Goal: Task Accomplishment & Management: Use online tool/utility

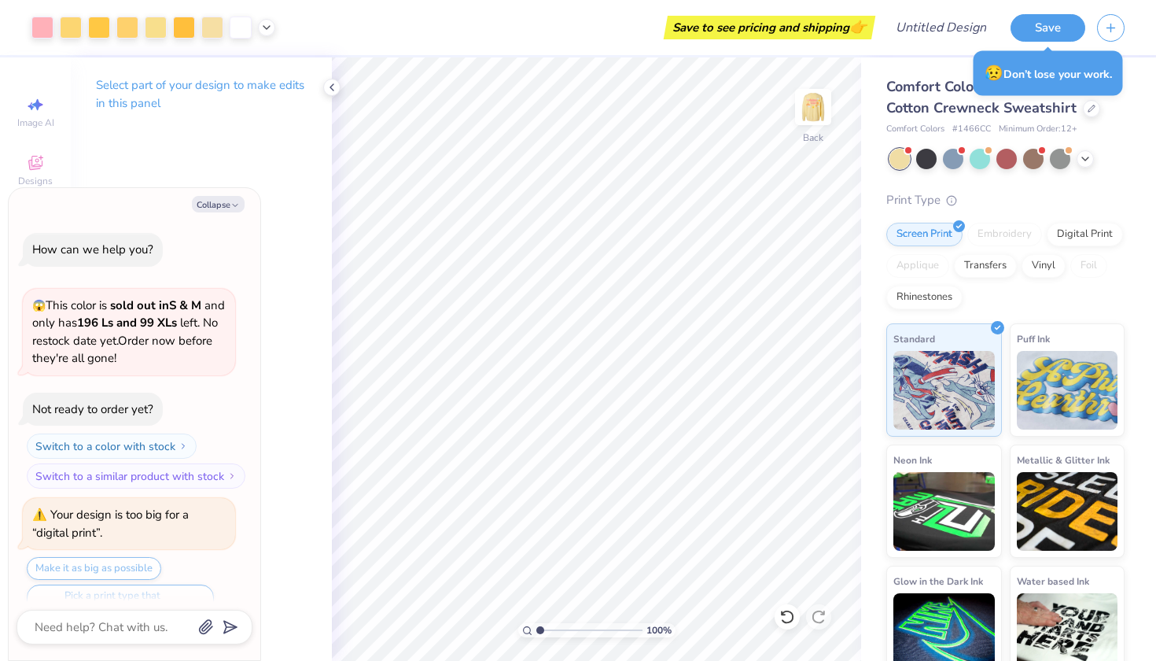
scroll to position [3336, 0]
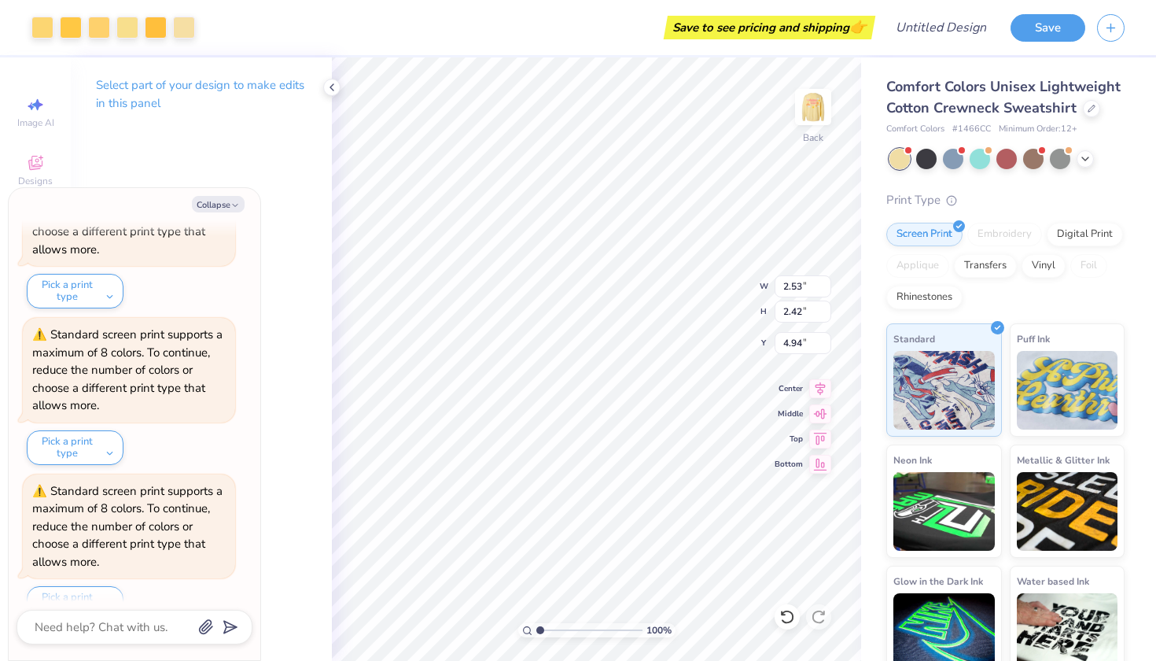
type textarea "x"
type input "10.46"
type textarea "x"
type input "6.57"
type textarea "x"
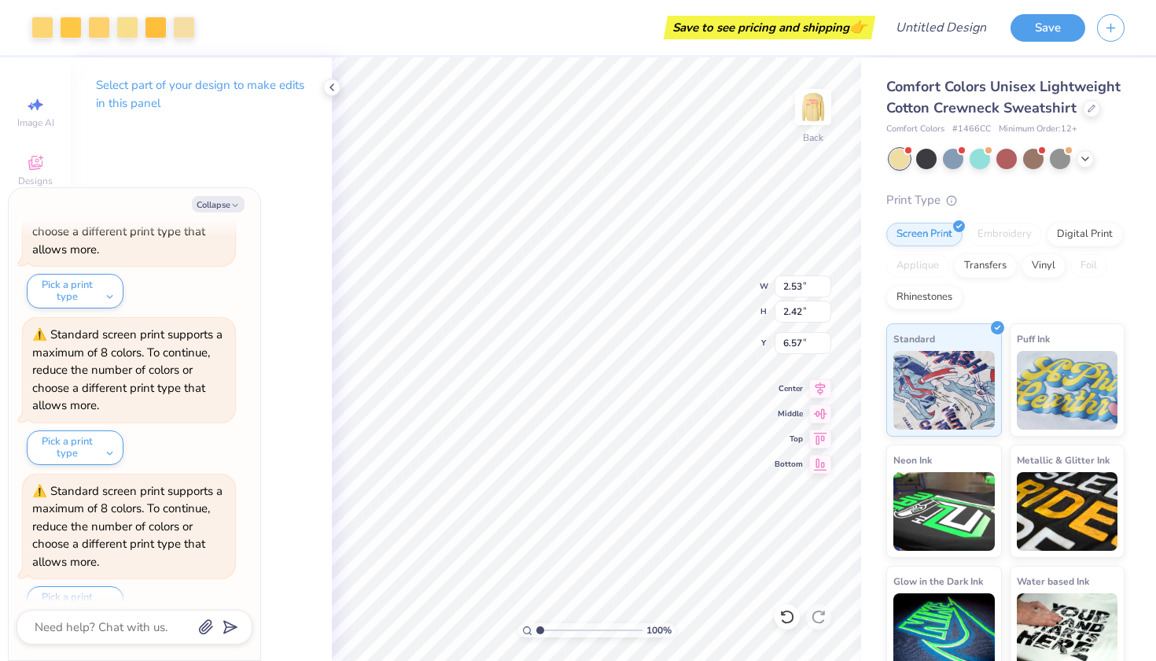
type input "4.94"
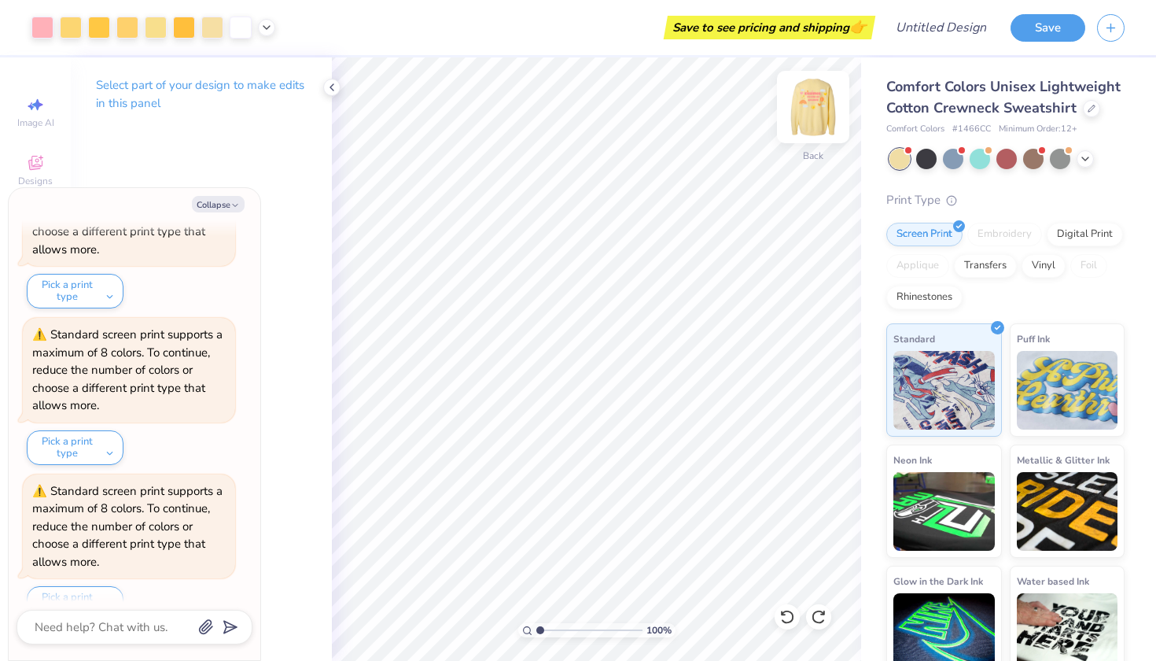
click at [823, 112] on img at bounding box center [813, 106] width 63 height 63
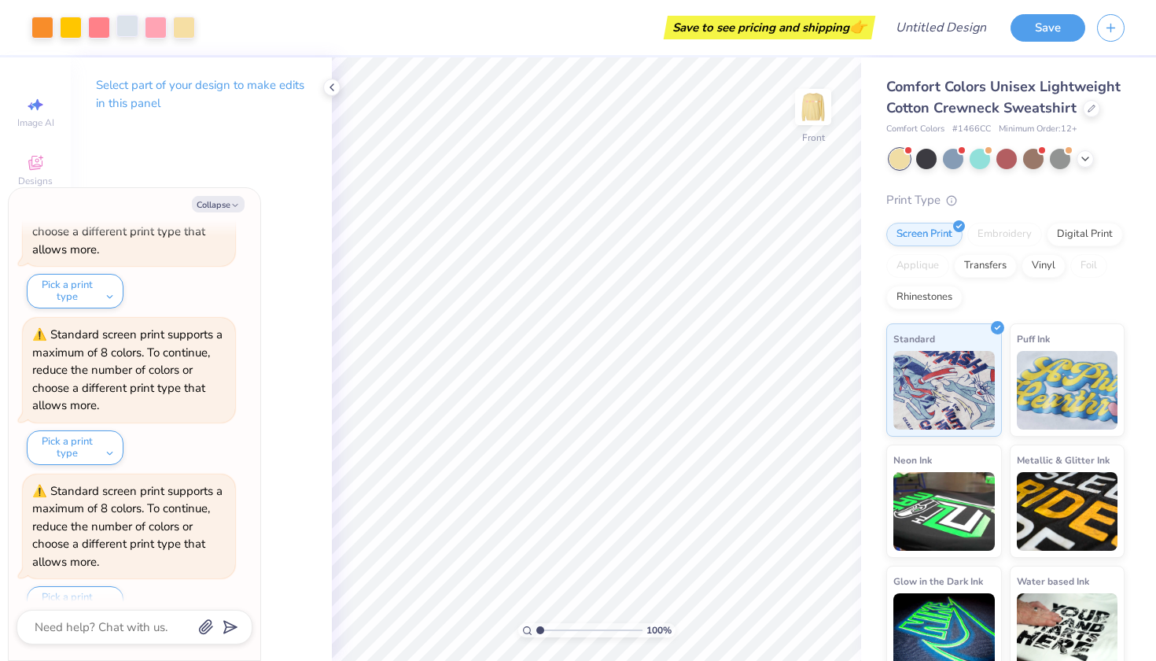
click at [123, 22] on div at bounding box center [127, 26] width 22 height 22
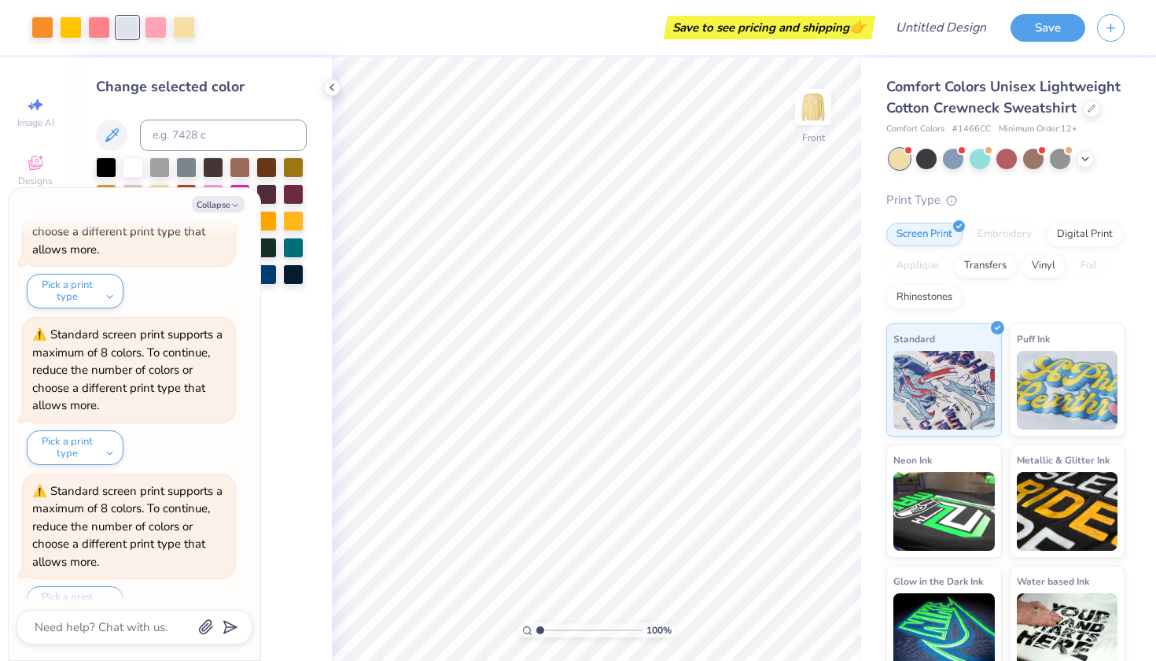
click at [212, 212] on div "Collapse How can we help you? 😱 This color is sold out in S & M and only has 19…" at bounding box center [135, 424] width 252 height 472
click at [212, 204] on button "Collapse" at bounding box center [218, 204] width 53 height 17
type textarea "x"
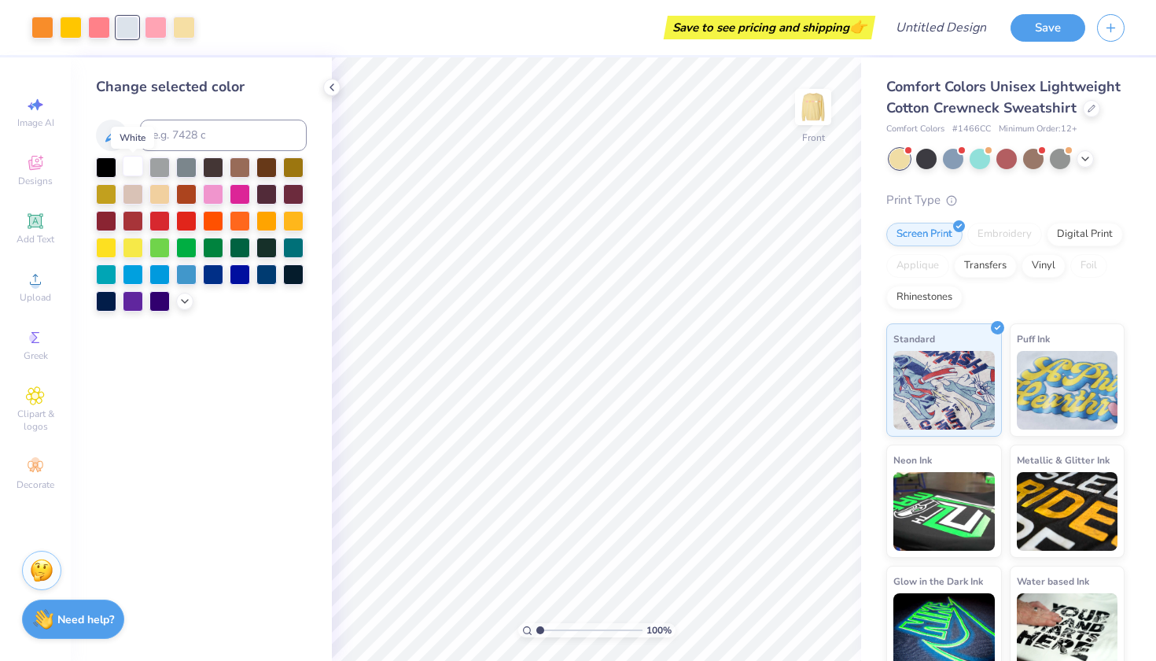
click at [135, 167] on div at bounding box center [133, 166] width 20 height 20
click at [817, 108] on img at bounding box center [813, 106] width 63 height 63
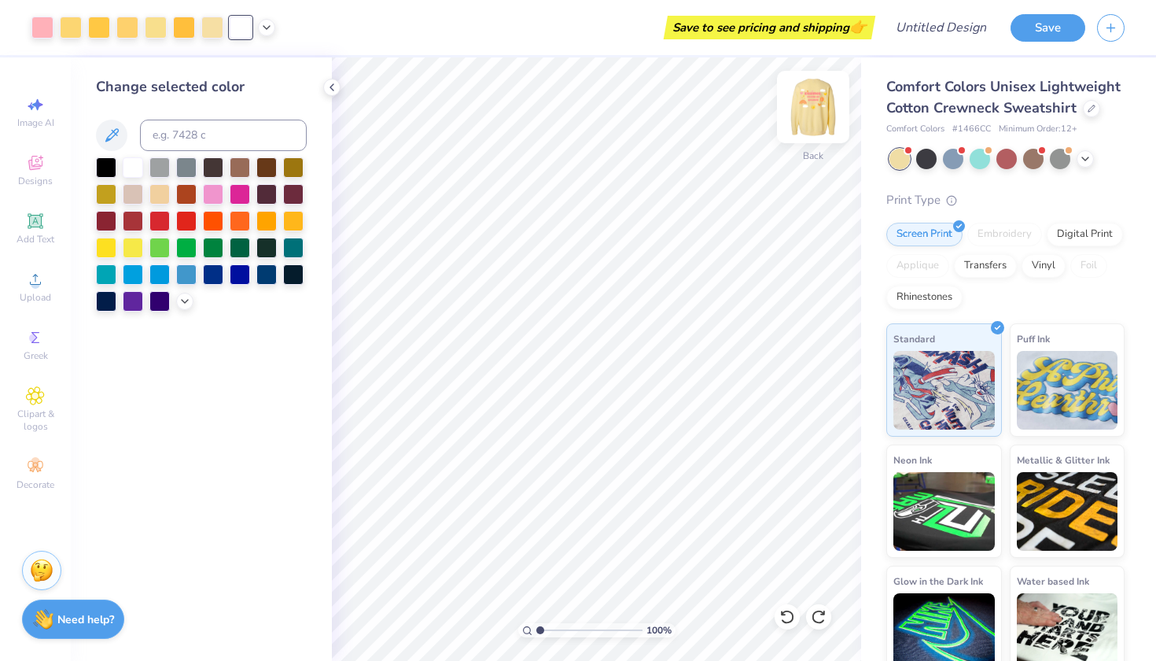
click at [829, 103] on img at bounding box center [813, 106] width 63 height 63
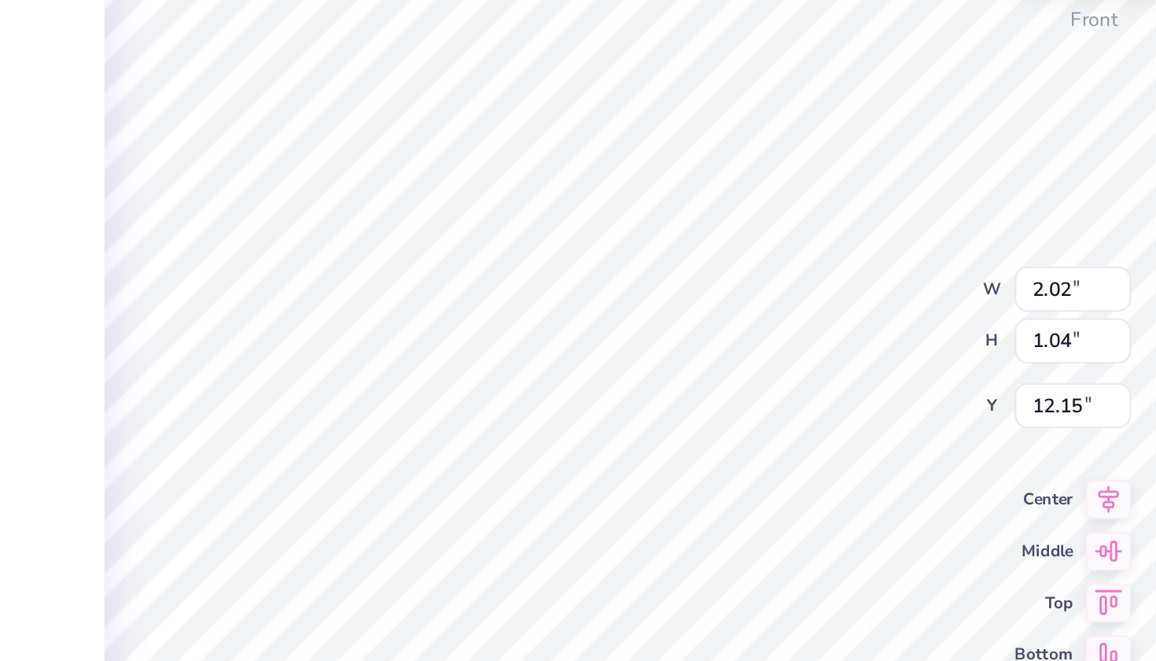
type input "11.96"
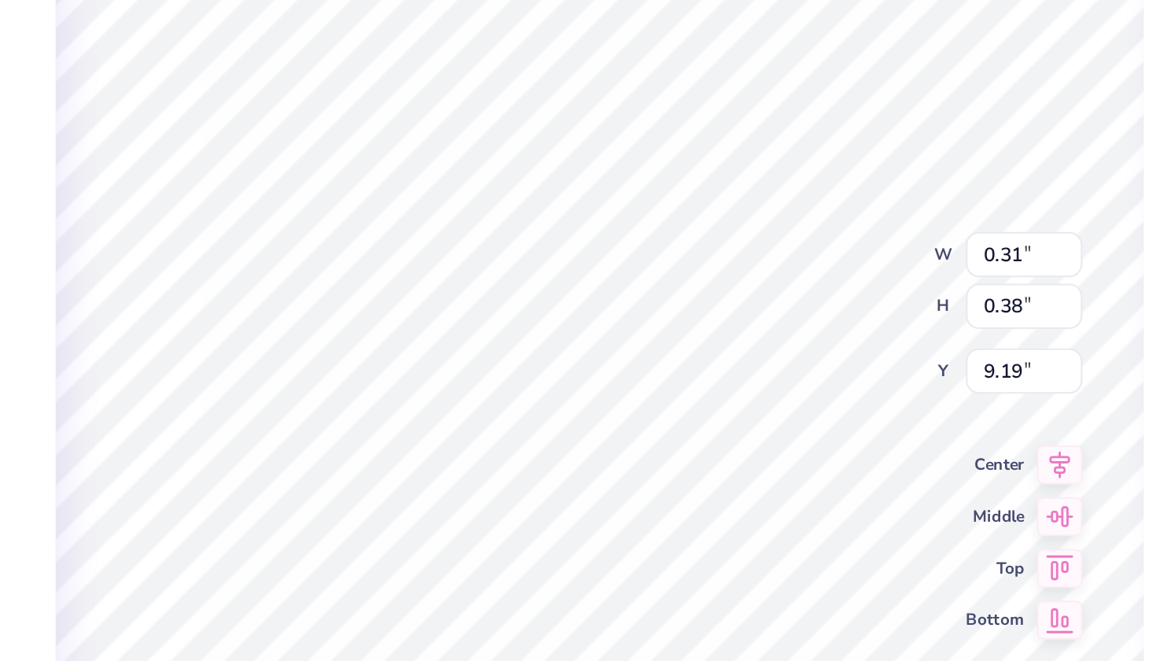
type input "0.62"
type input "8.16"
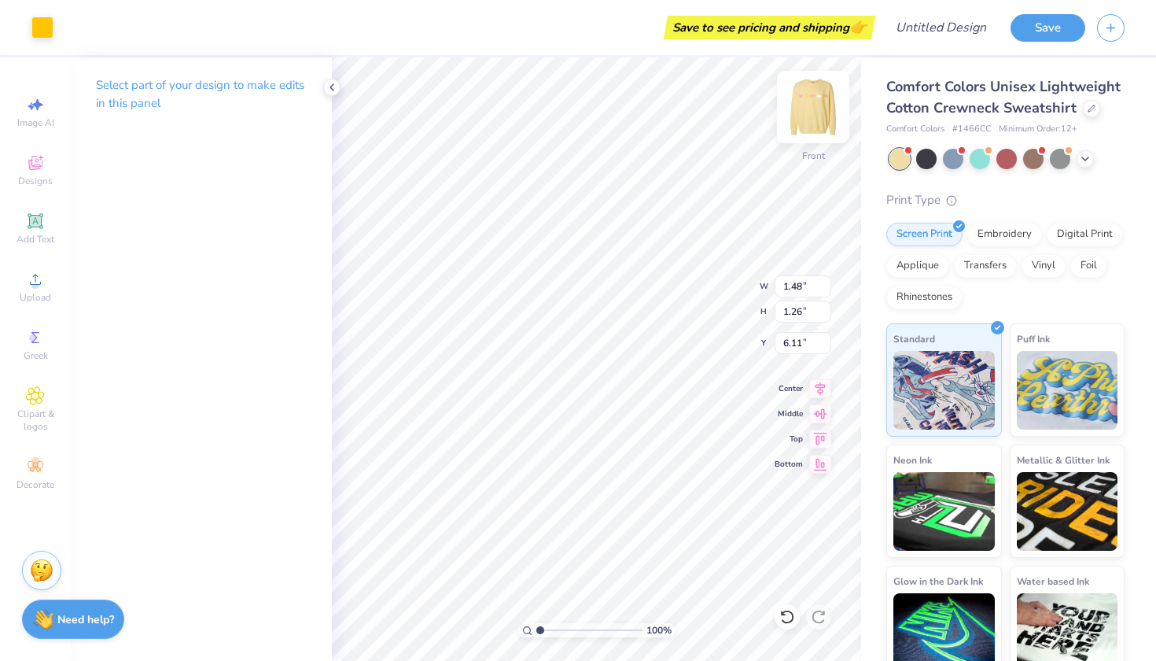
type input "6.96"
type input "4.67"
click at [829, 101] on img at bounding box center [813, 106] width 63 height 63
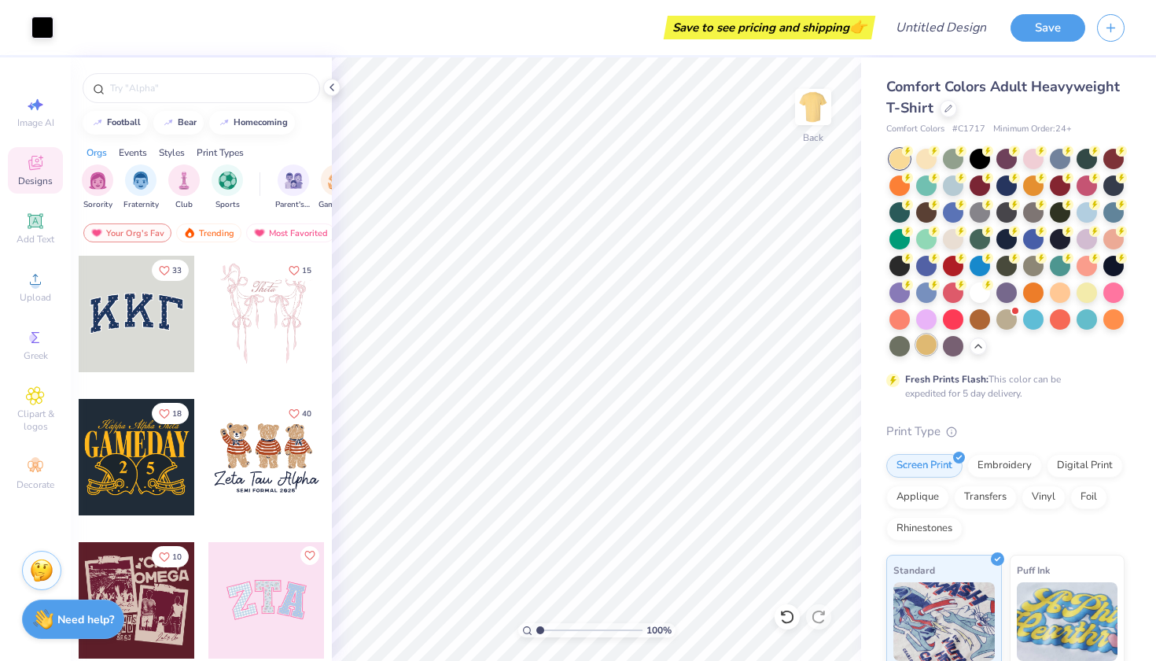
click at [922, 345] on div at bounding box center [926, 344] width 20 height 20
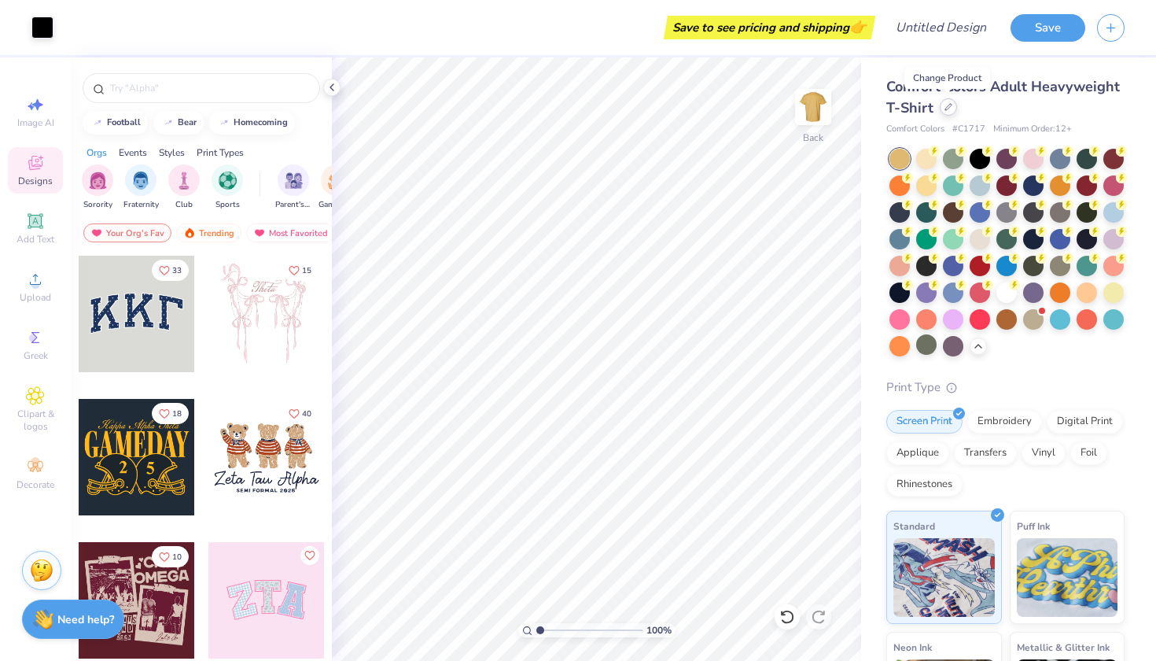
click at [945, 109] on icon at bounding box center [948, 107] width 8 height 8
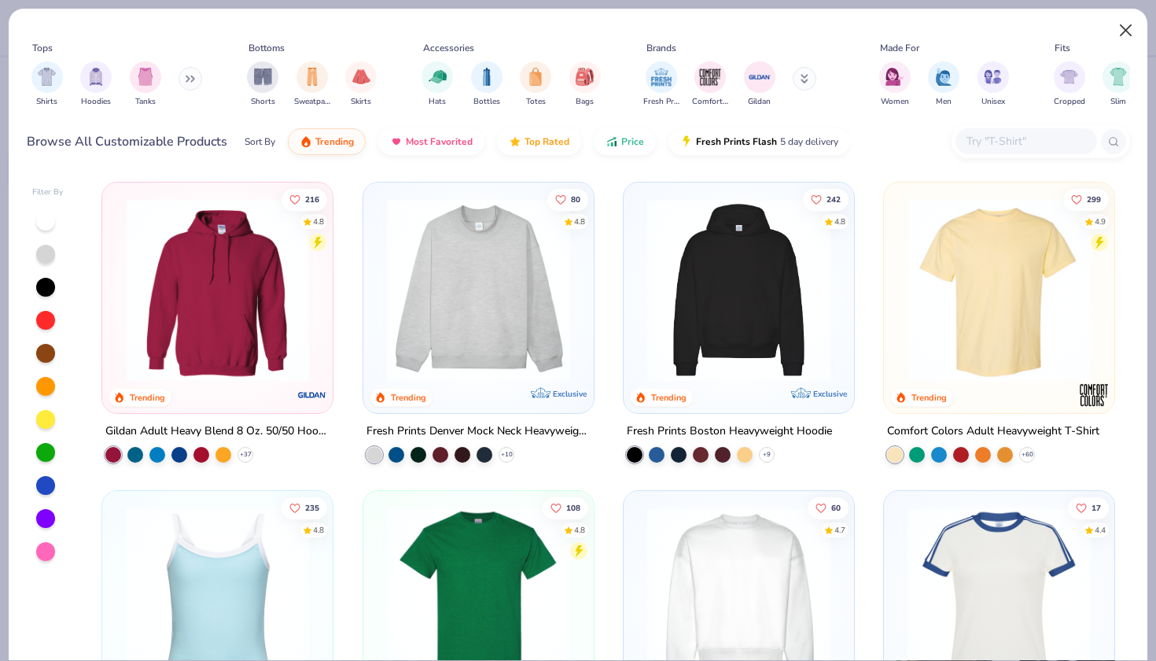
click at [1126, 27] on button "Close" at bounding box center [1126, 31] width 30 height 30
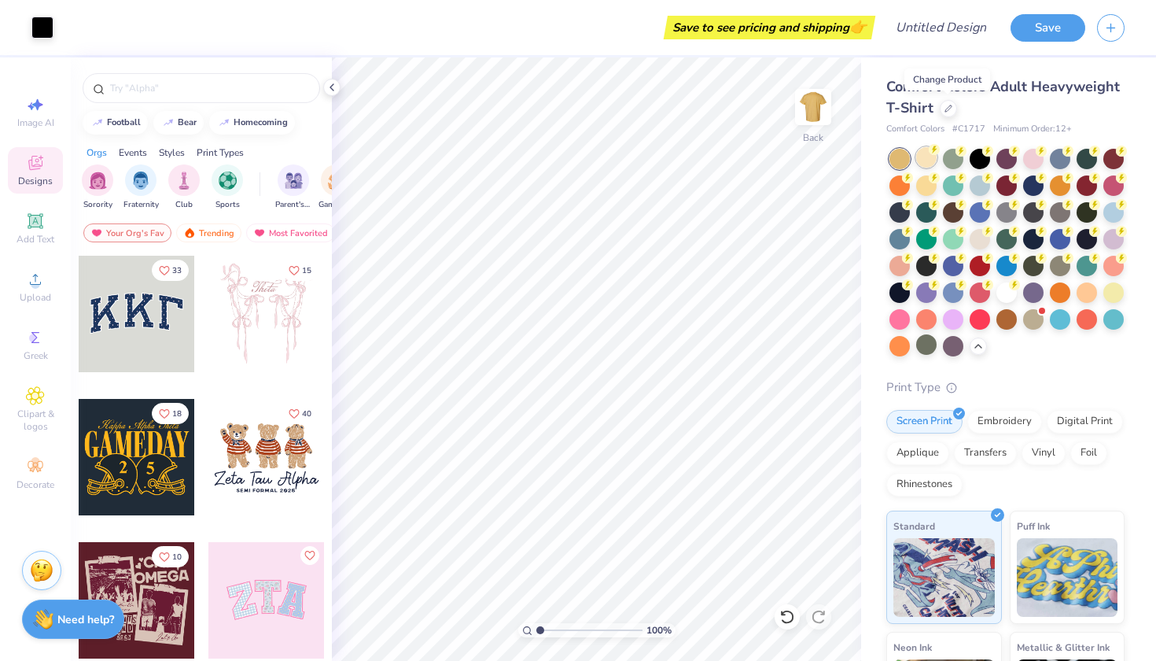
click at [933, 158] on div at bounding box center [926, 157] width 20 height 20
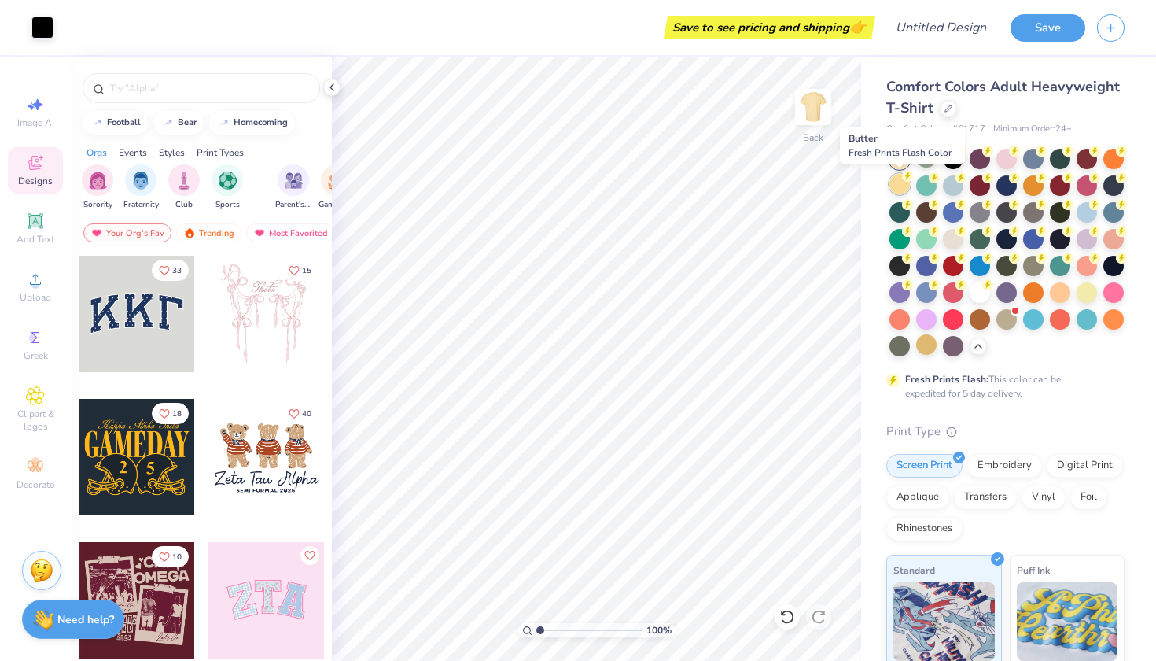
click at [896, 189] on div at bounding box center [899, 184] width 20 height 20
click at [936, 146] on circle at bounding box center [934, 149] width 11 height 11
click at [907, 190] on div at bounding box center [899, 184] width 20 height 20
click at [1089, 289] on div at bounding box center [1086, 291] width 20 height 20
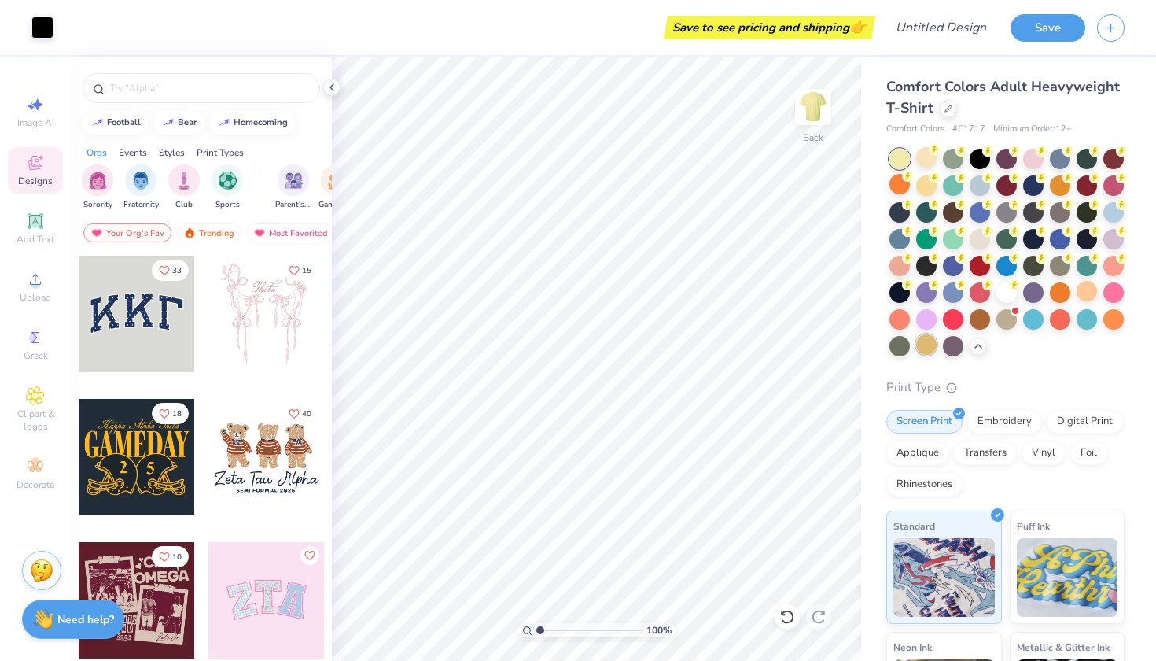
click at [930, 342] on div at bounding box center [926, 344] width 20 height 20
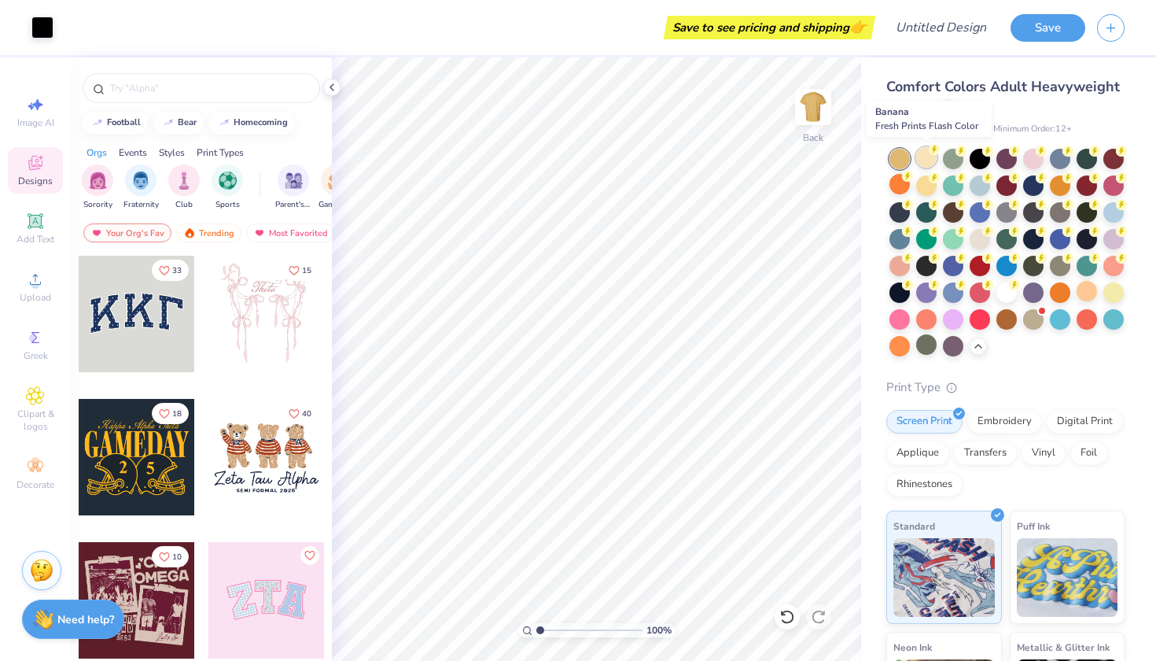
click at [928, 157] on div at bounding box center [926, 157] width 20 height 20
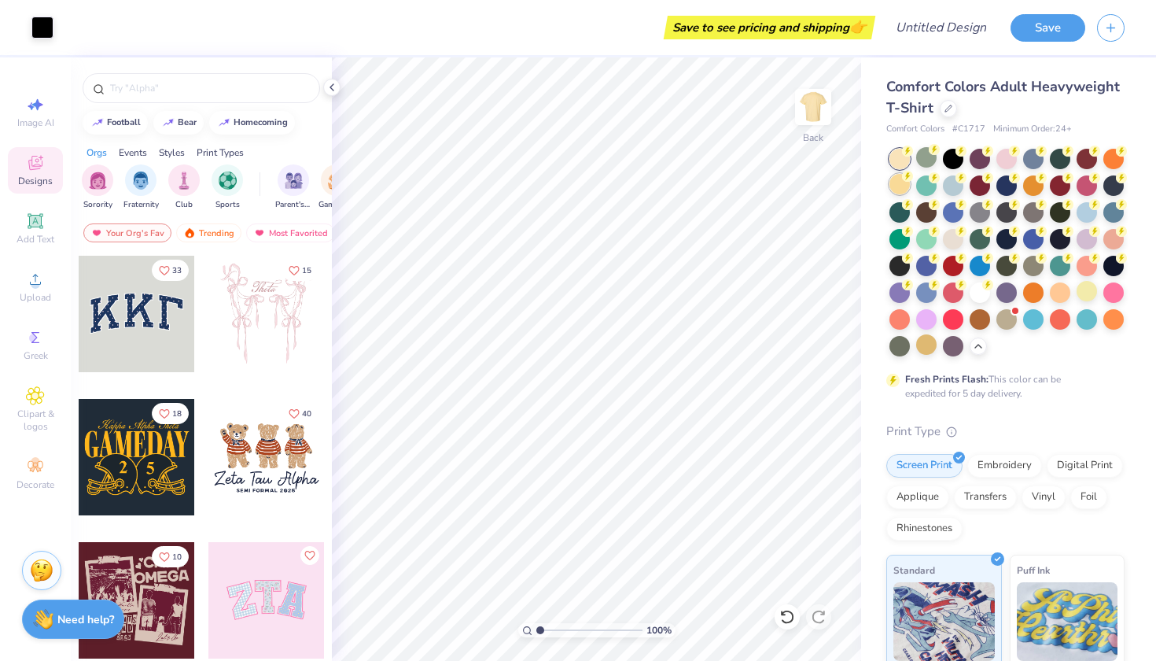
click at [905, 182] on div at bounding box center [899, 184] width 20 height 20
click at [953, 112] on div at bounding box center [948, 106] width 17 height 17
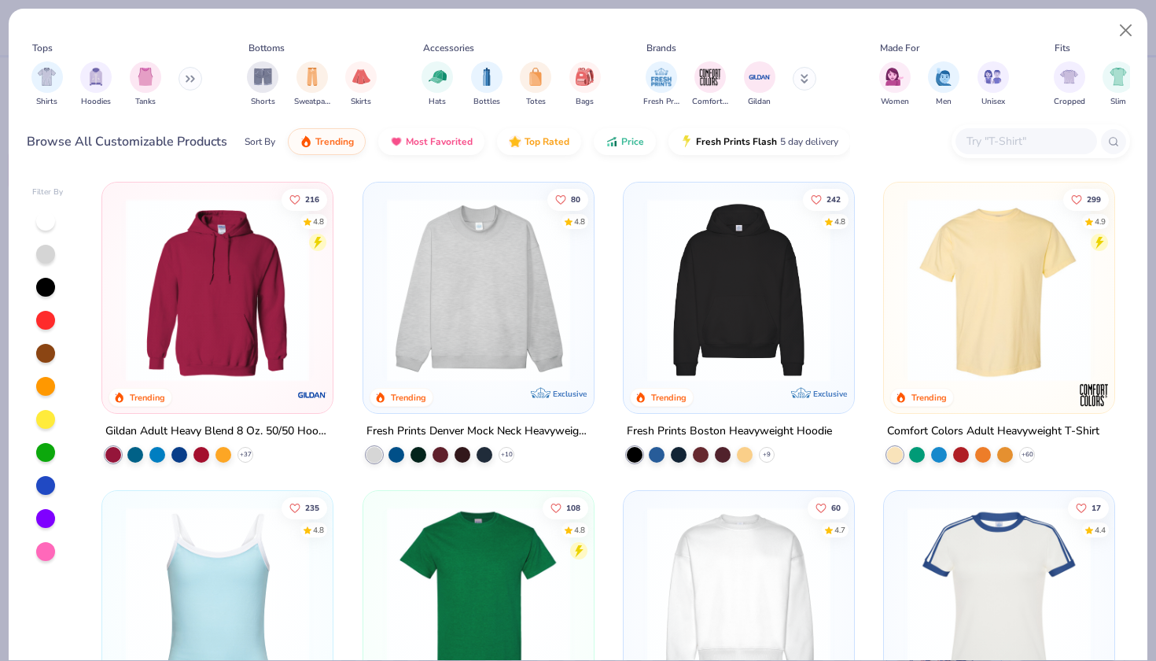
click at [1005, 139] on input "text" at bounding box center [1025, 141] width 121 height 18
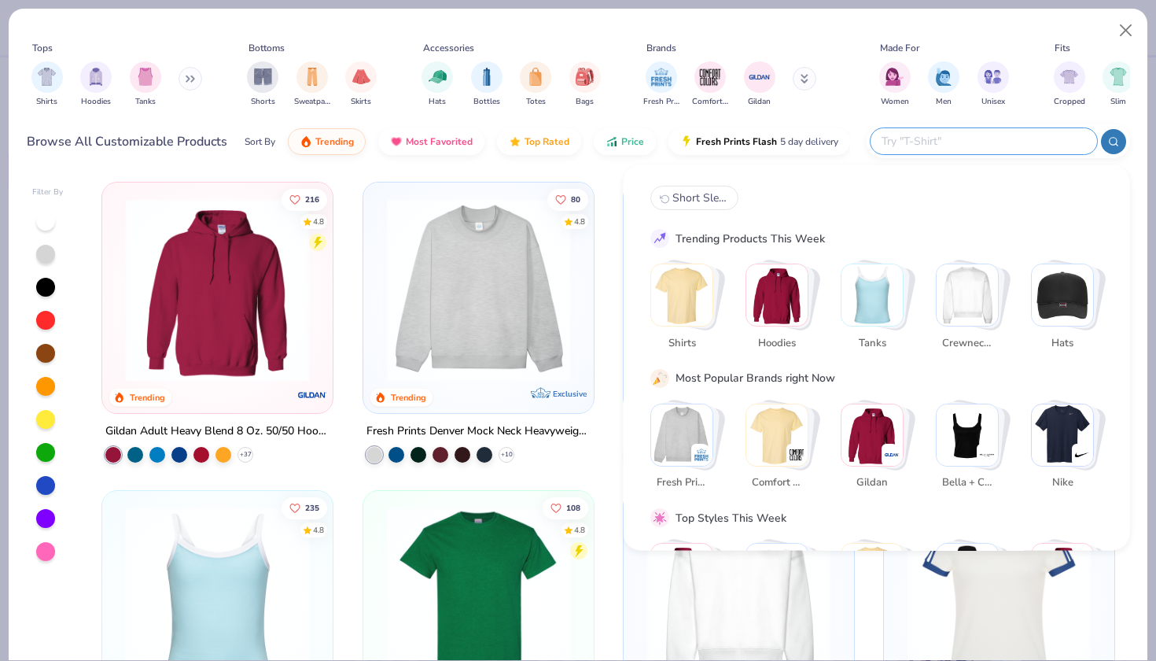
click at [688, 429] on img "Stack Card Button Fresh Prints" at bounding box center [681, 433] width 61 height 61
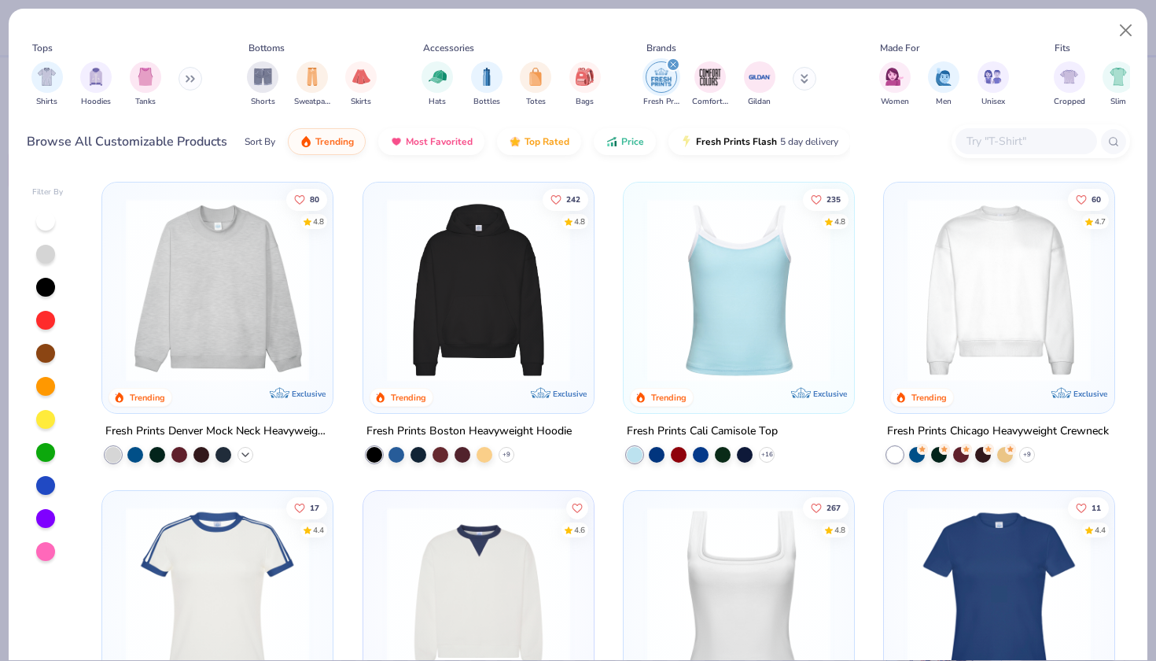
click at [246, 454] on polyline at bounding box center [245, 454] width 6 height 3
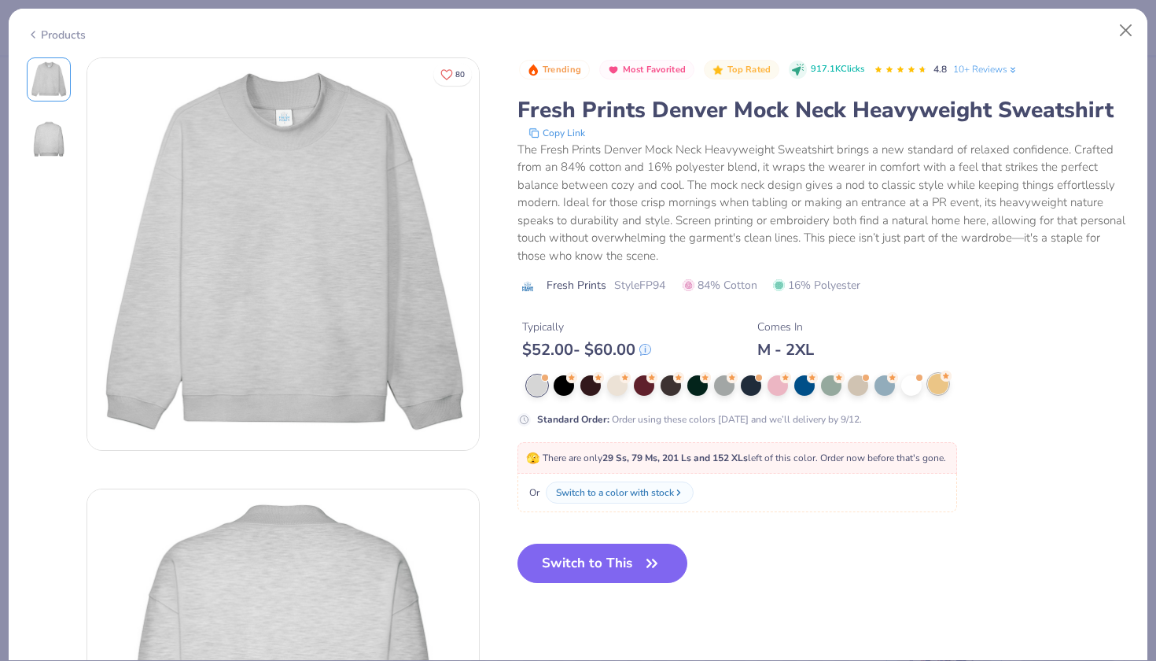
click at [929, 392] on div at bounding box center [938, 384] width 20 height 20
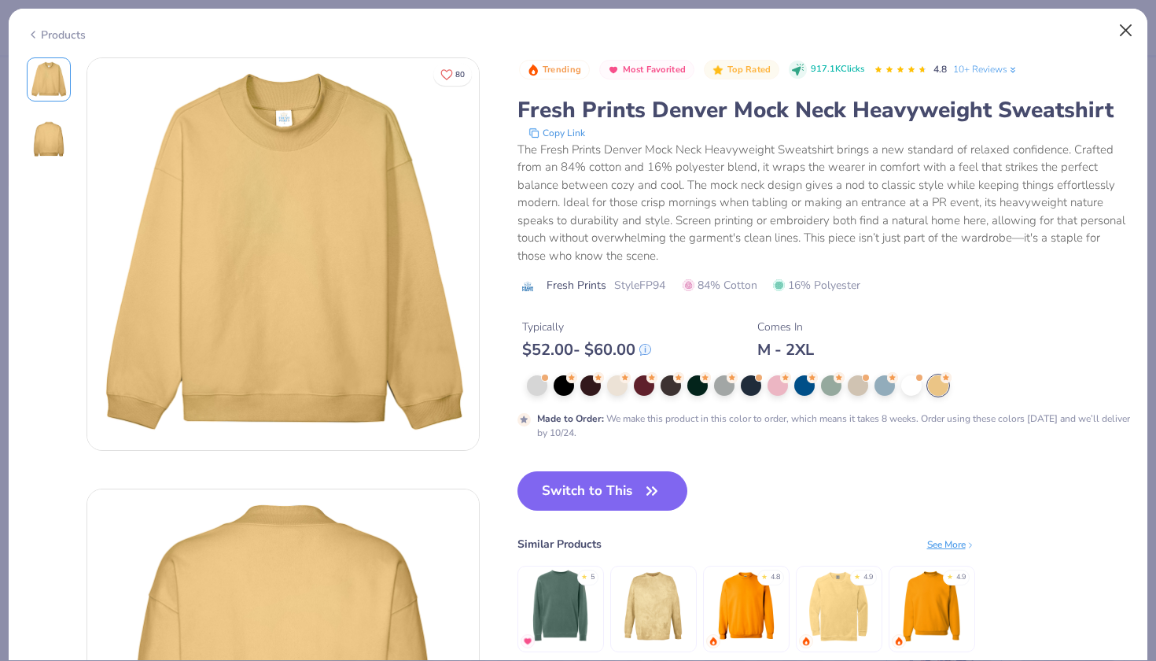
click at [1130, 28] on button "Close" at bounding box center [1126, 31] width 30 height 30
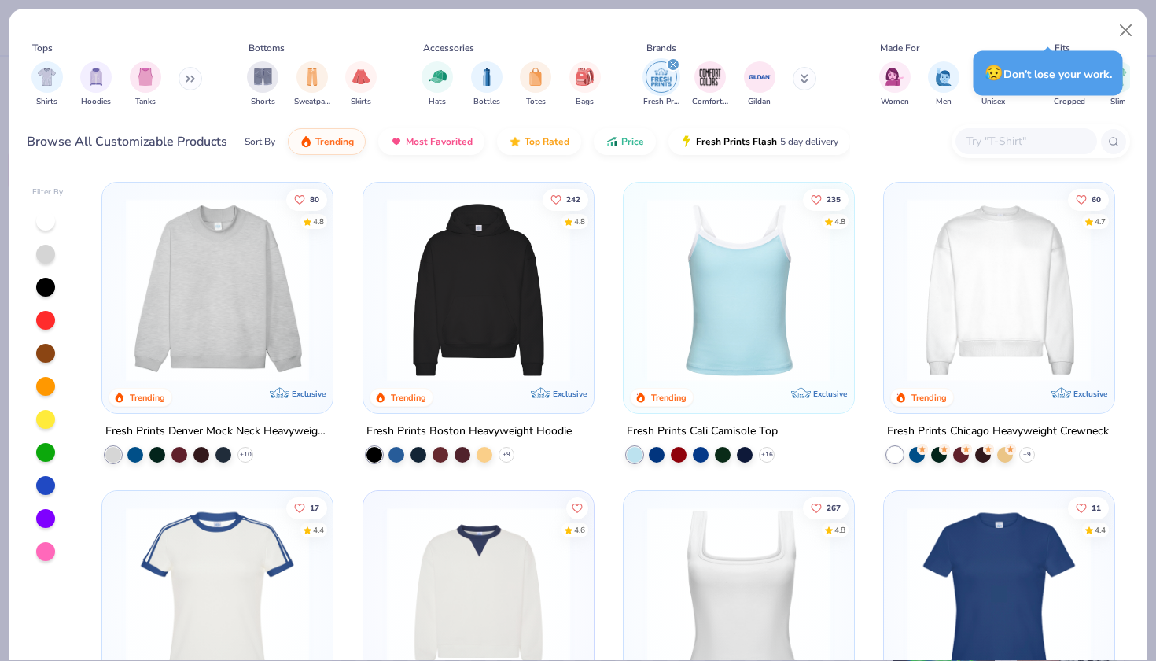
click at [194, 80] on icon at bounding box center [190, 79] width 9 height 8
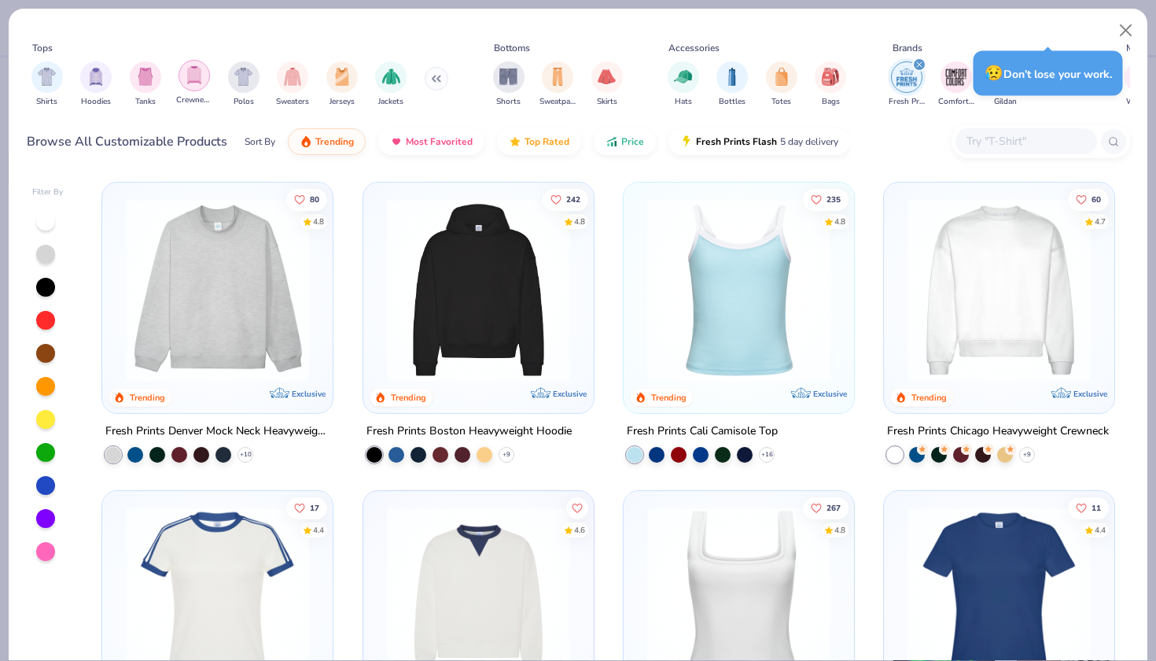
click at [186, 78] on img "filter for Crewnecks" at bounding box center [194, 75] width 17 height 18
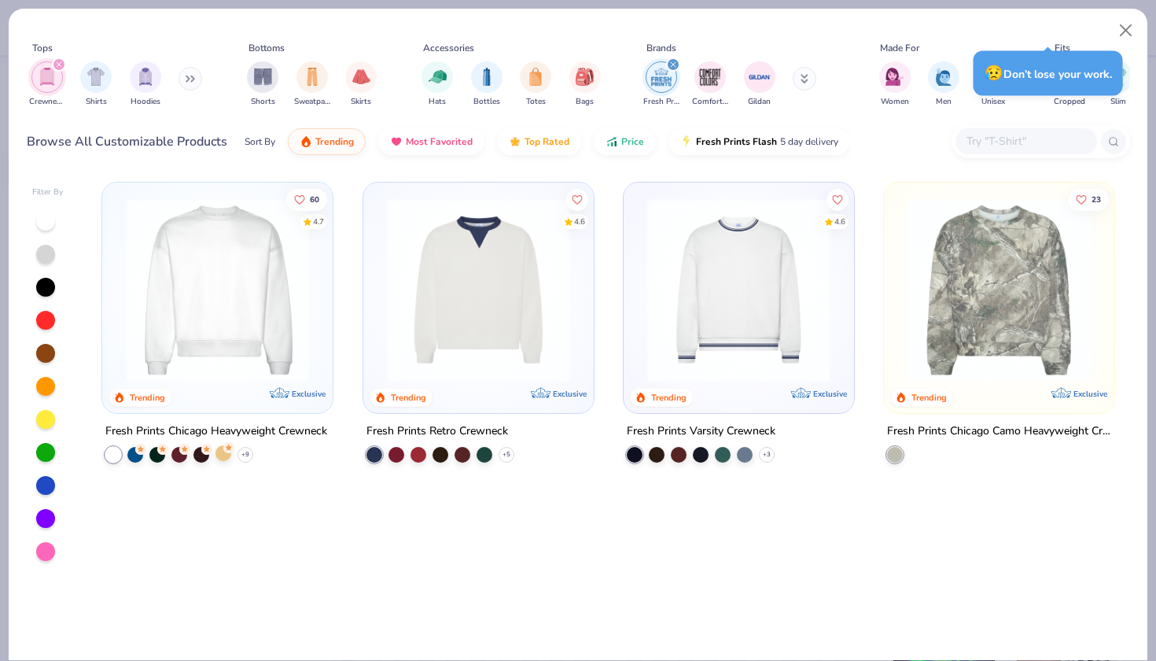
click at [229, 449] on circle at bounding box center [228, 447] width 11 height 11
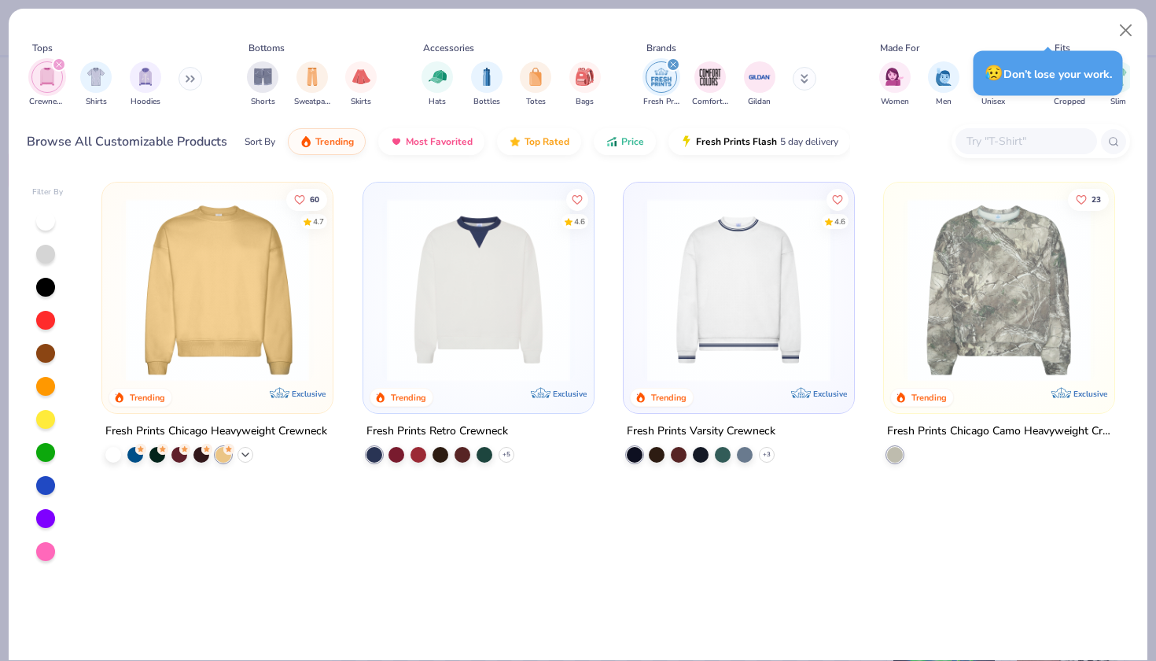
click at [246, 454] on polyline at bounding box center [245, 454] width 6 height 3
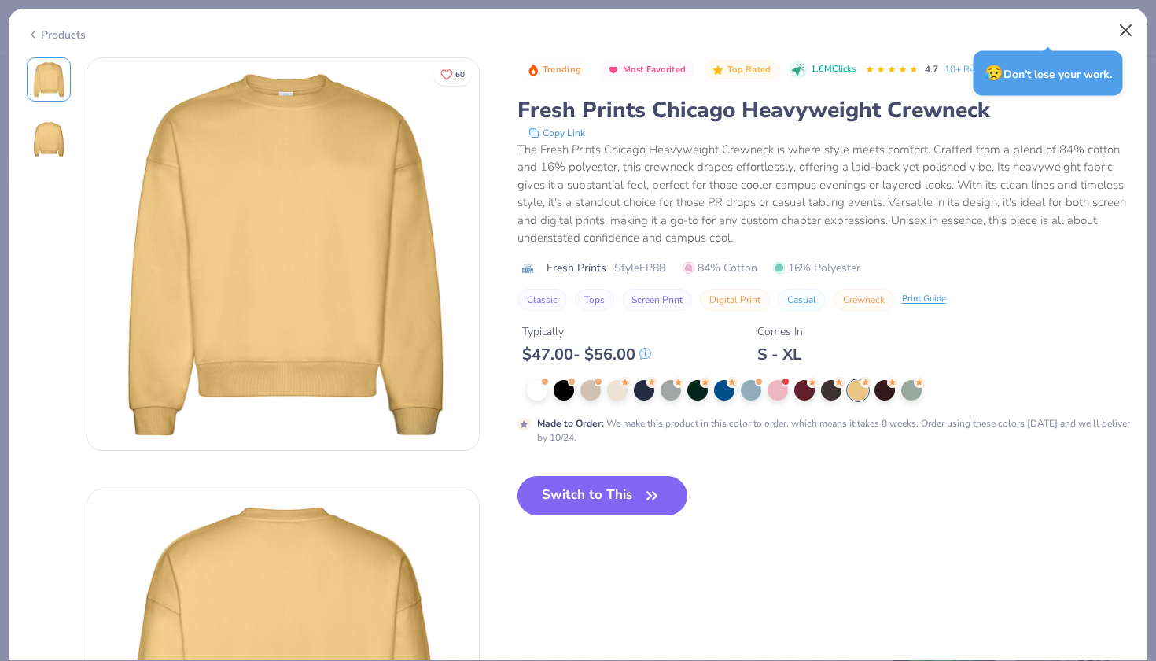
click at [1124, 30] on button "Close" at bounding box center [1126, 31] width 30 height 30
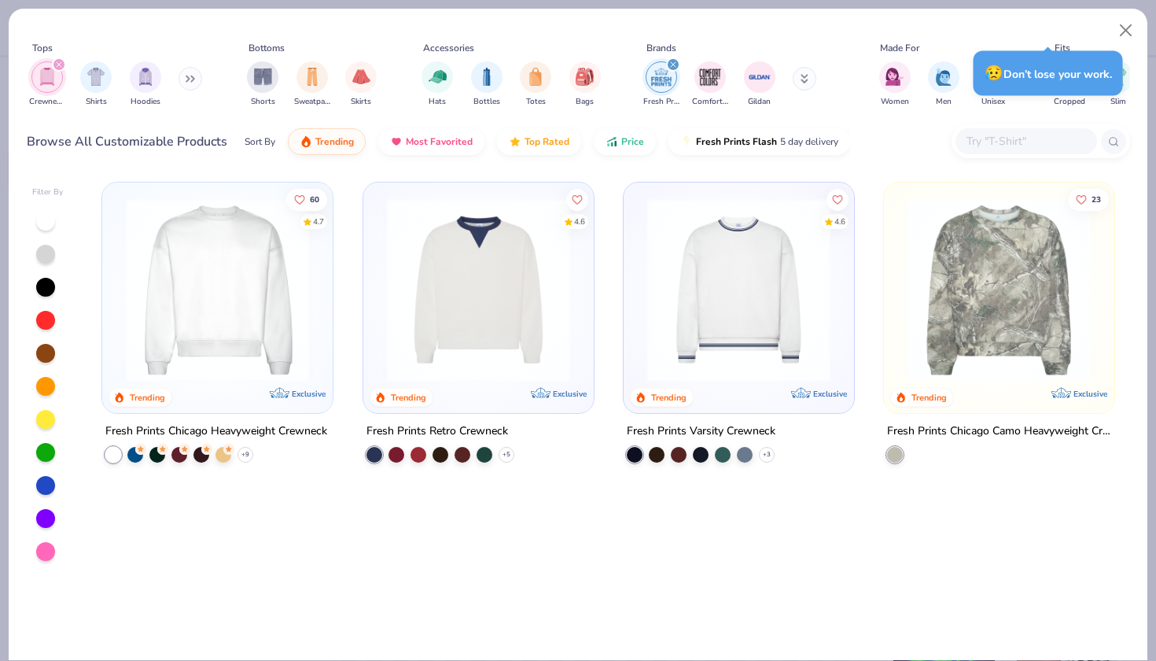
click at [182, 79] on button at bounding box center [190, 79] width 24 height 24
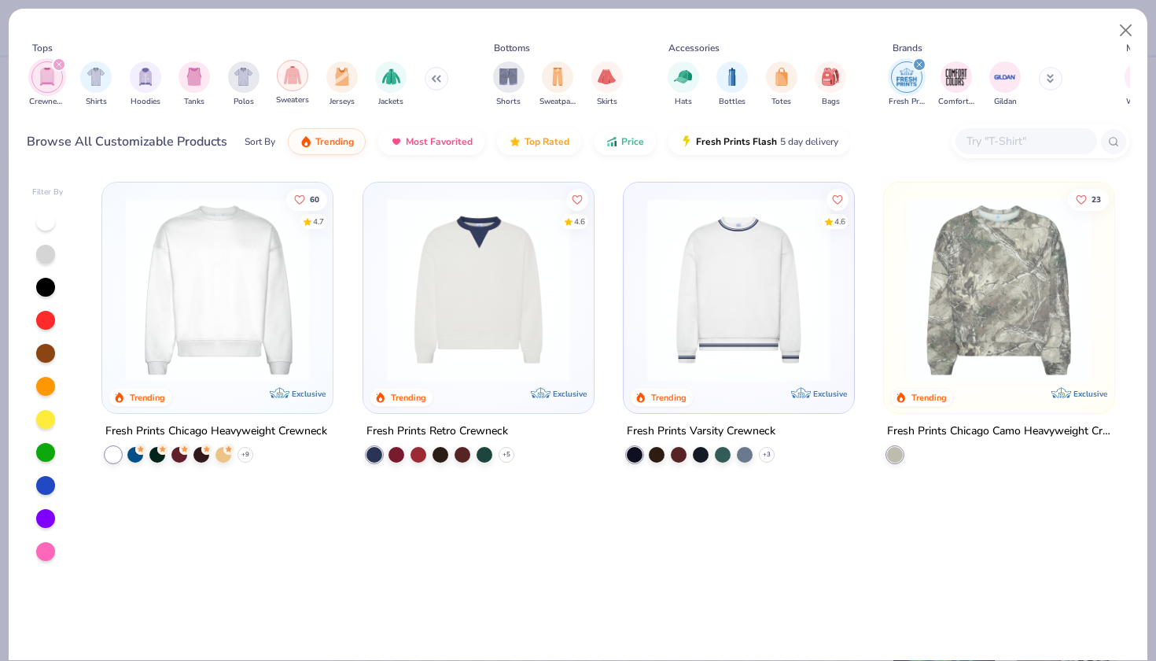
click at [291, 82] on img "filter for Sweaters" at bounding box center [293, 75] width 18 height 18
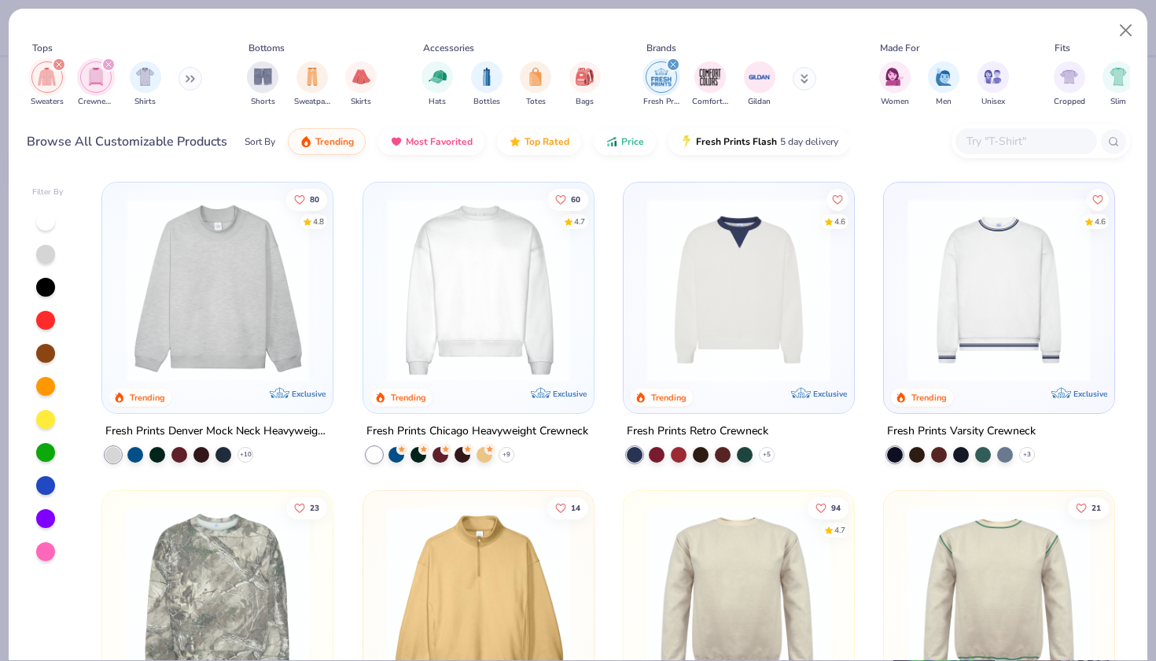
click at [50, 74] on img "filter for Sweaters" at bounding box center [47, 77] width 18 height 18
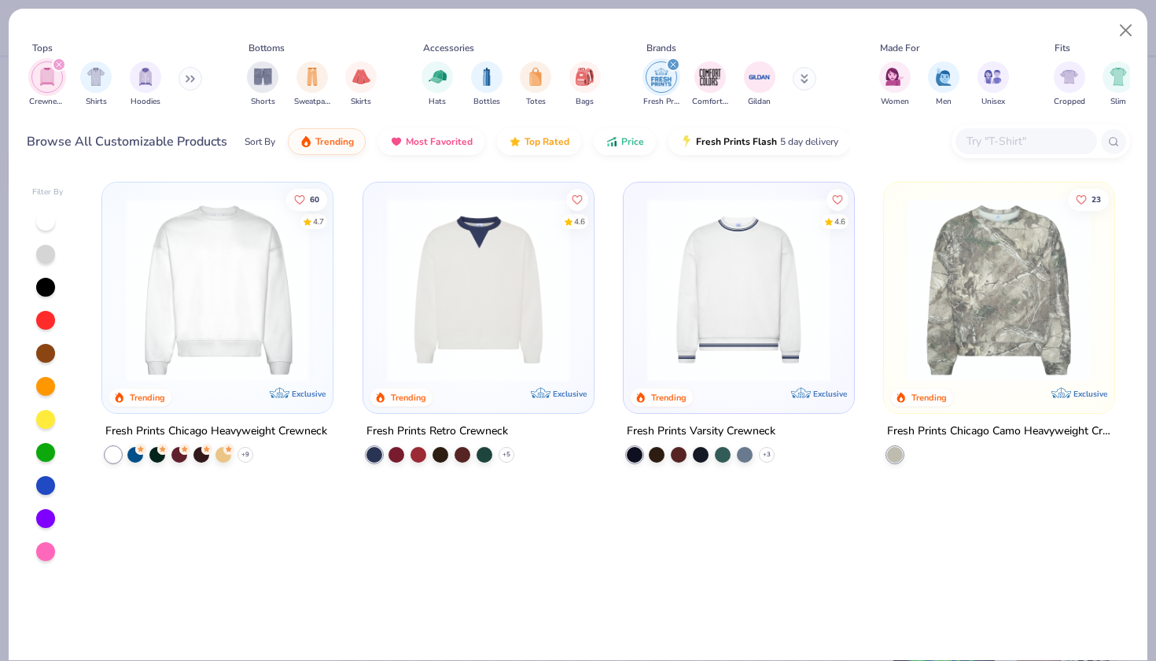
click at [47, 72] on img "filter for Crewnecks" at bounding box center [47, 77] width 17 height 18
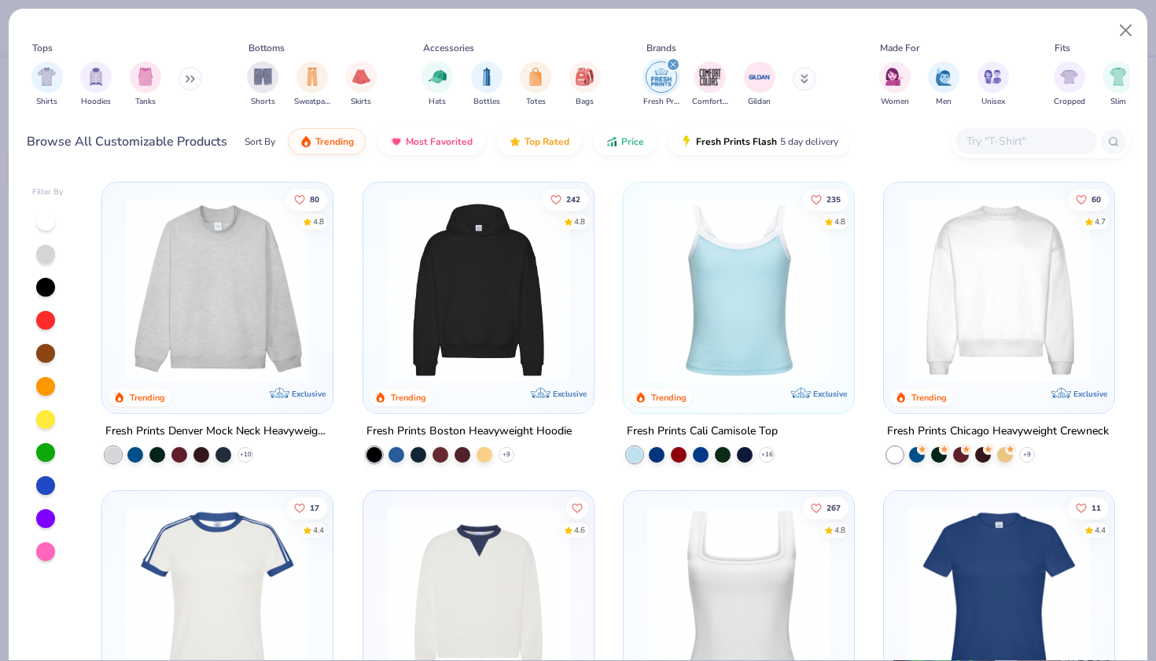
click at [185, 76] on button at bounding box center [190, 79] width 24 height 24
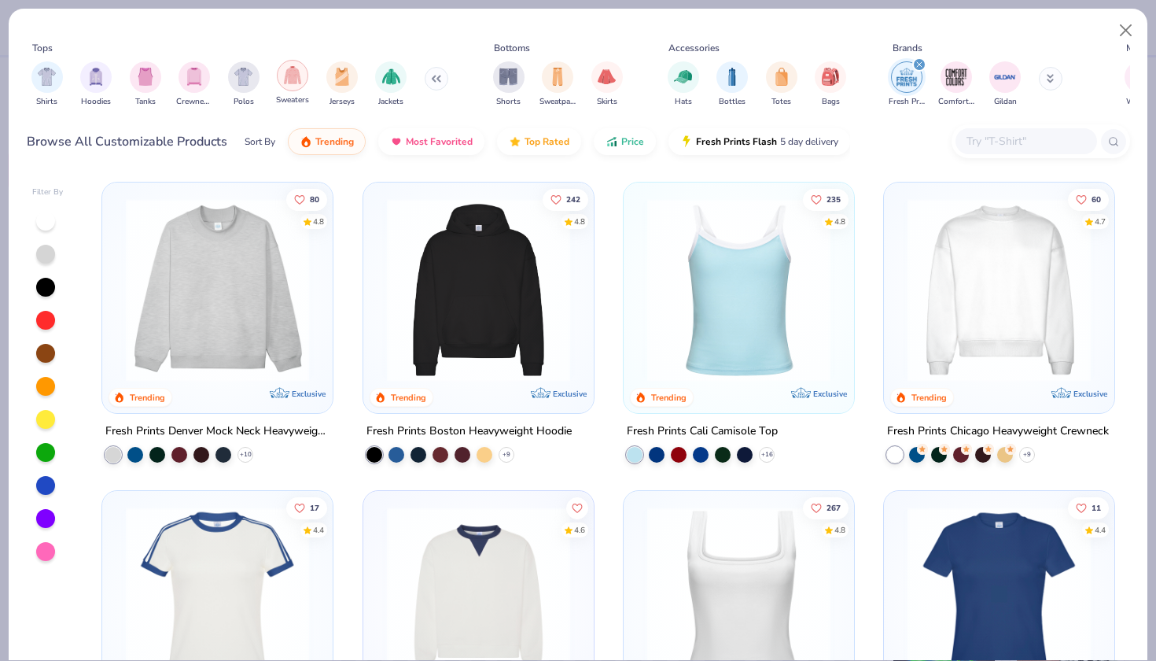
click at [303, 79] on div "filter for Sweaters" at bounding box center [292, 75] width 31 height 31
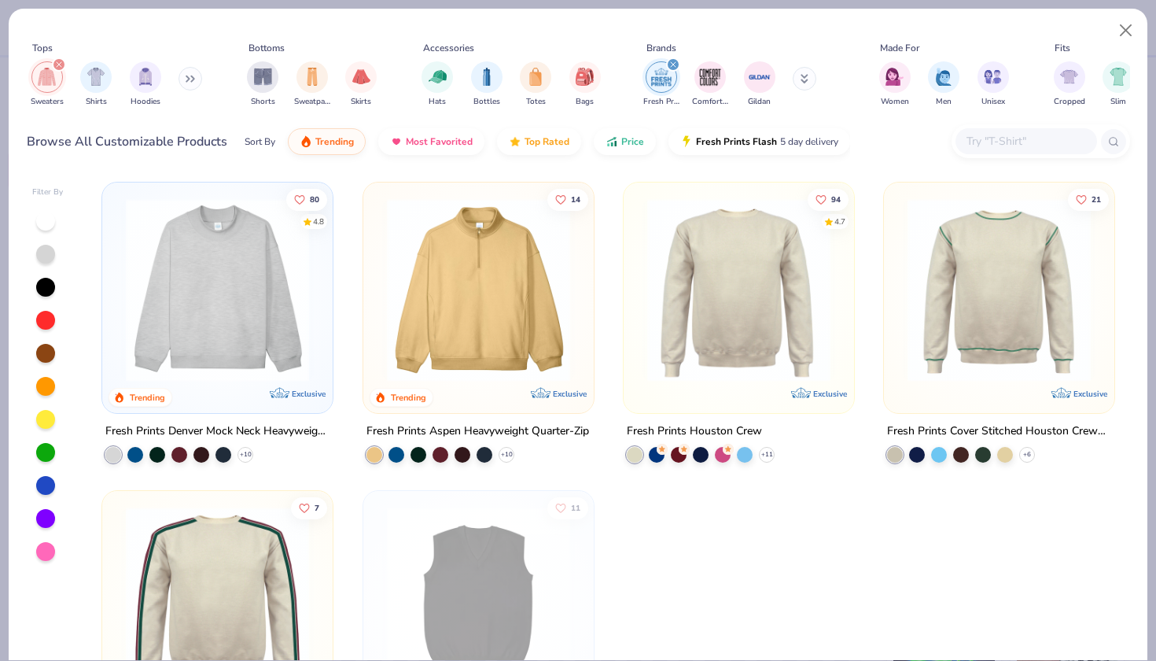
click at [189, 79] on icon at bounding box center [187, 79] width 2 height 6
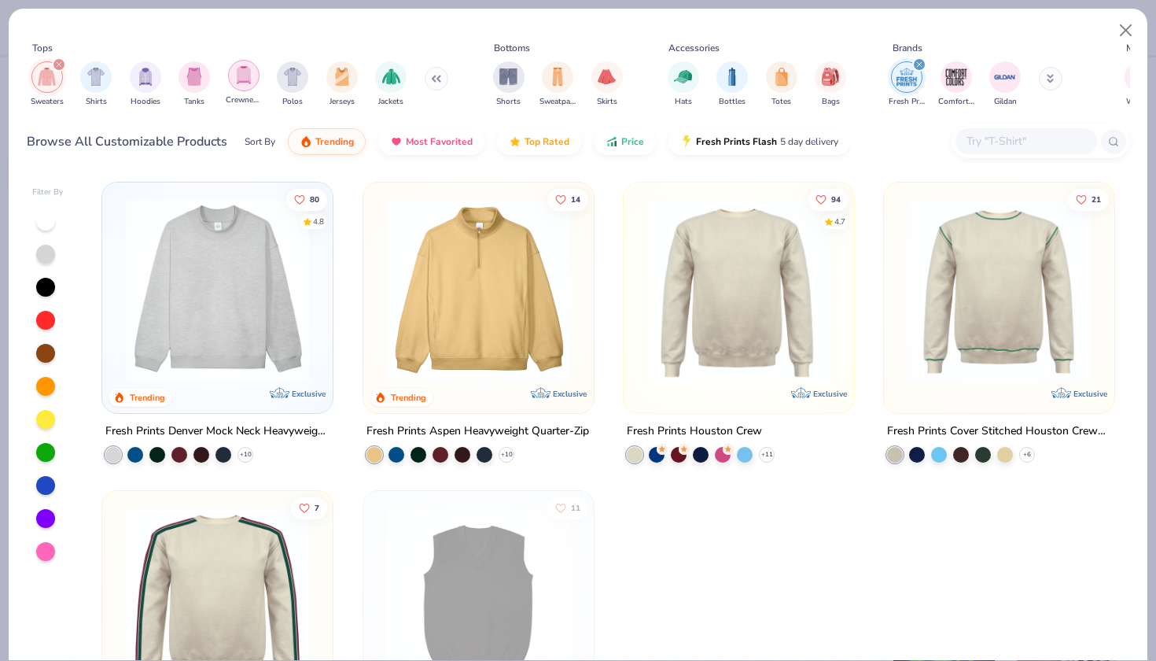
click at [234, 85] on div "filter for Crewnecks" at bounding box center [243, 75] width 31 height 31
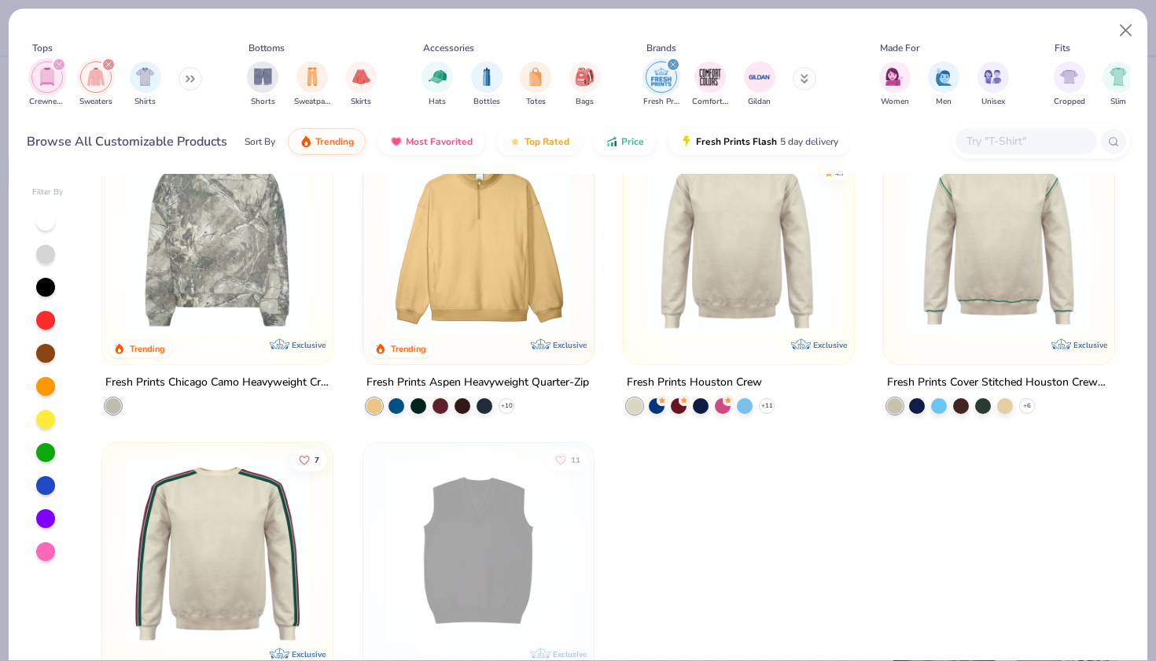
scroll to position [359, 0]
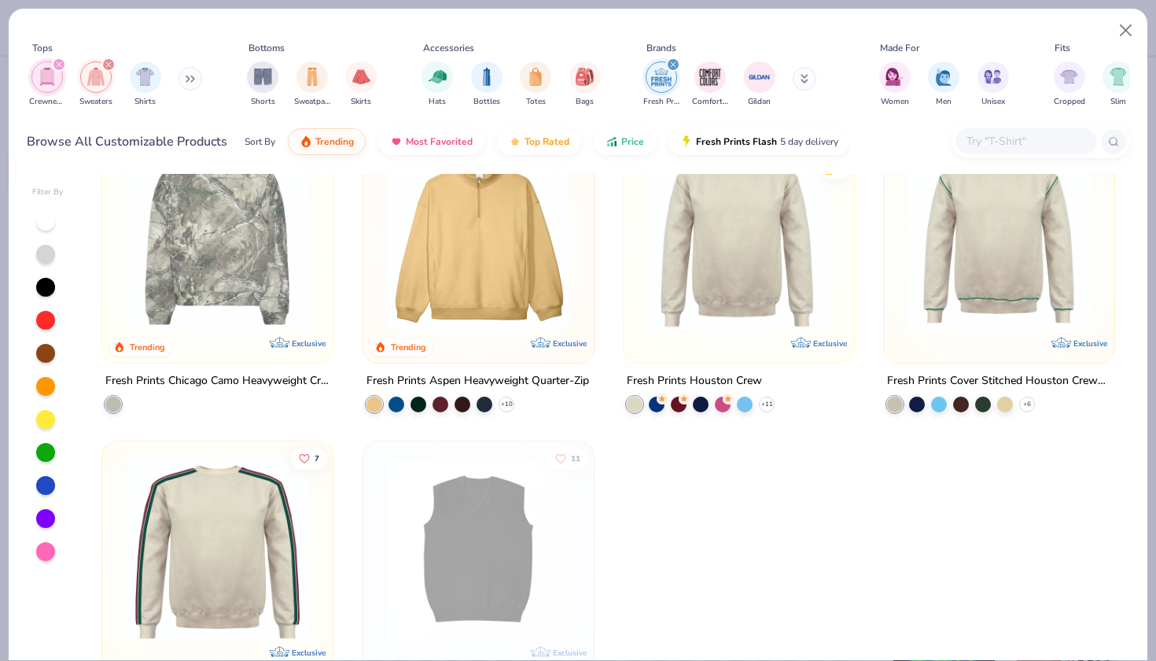
click at [672, 71] on div "filter for Fresh Prints" at bounding box center [673, 64] width 14 height 14
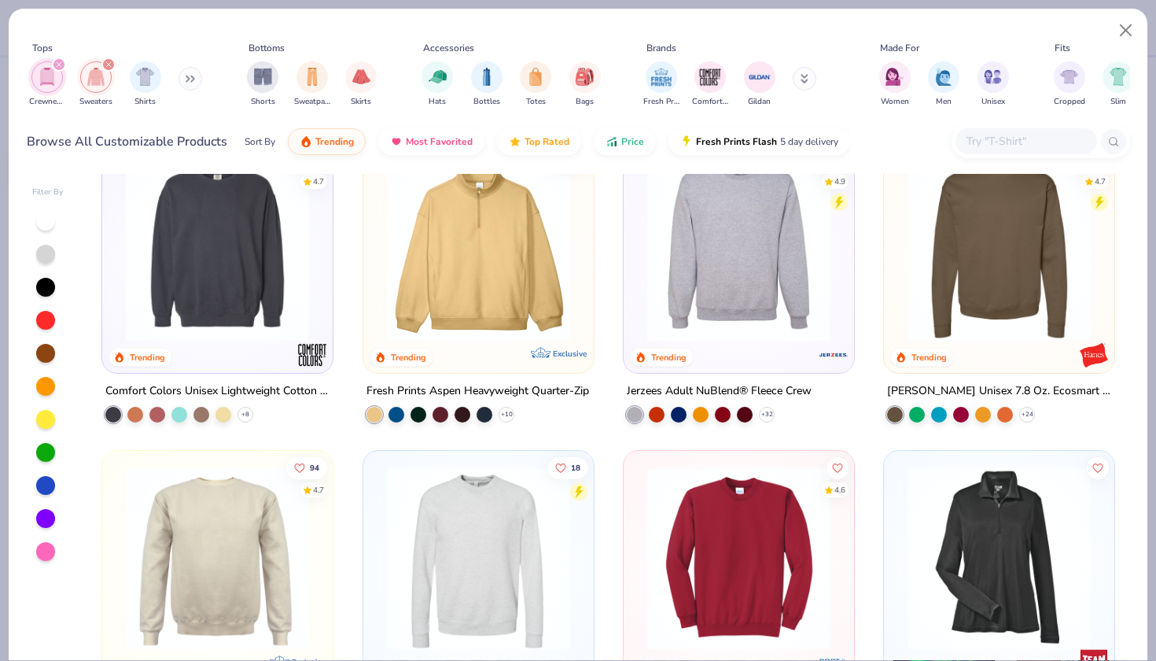
scroll to position [653, 0]
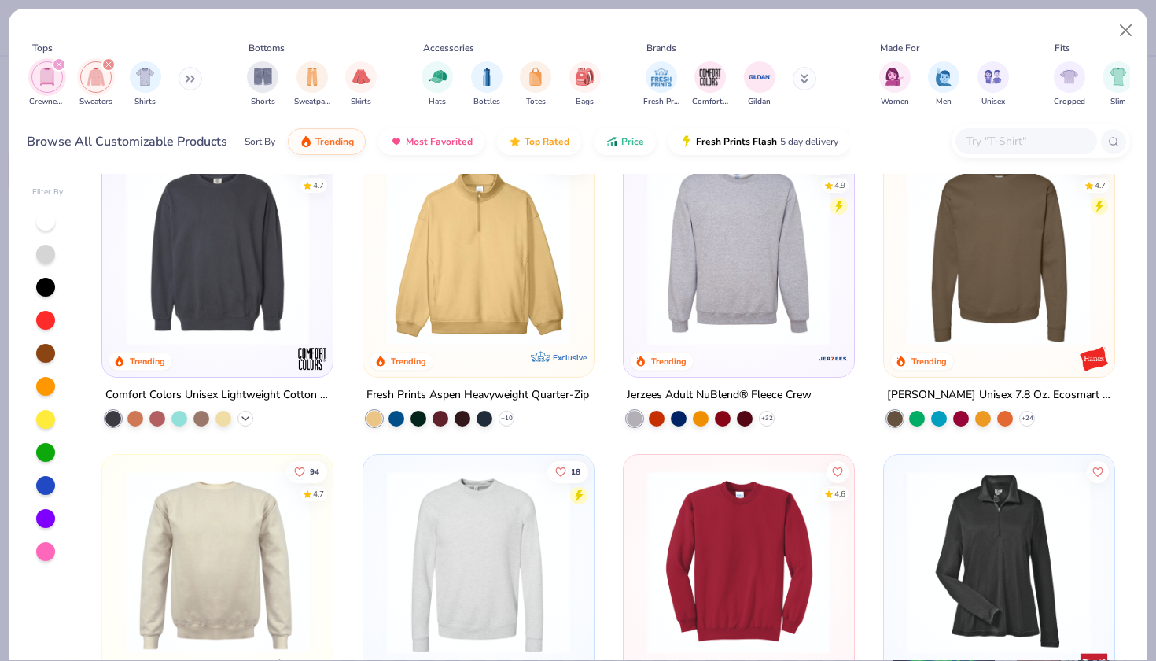
click at [252, 414] on div "+ 8" at bounding box center [245, 418] width 16 height 16
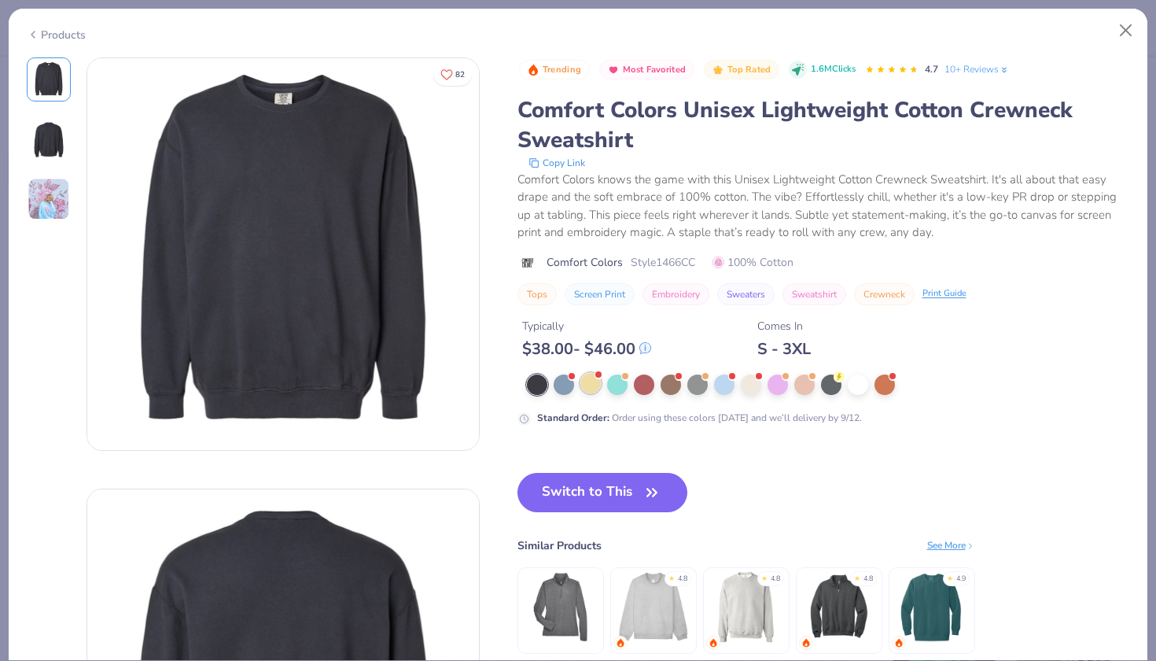
click at [587, 386] on div at bounding box center [590, 383] width 20 height 20
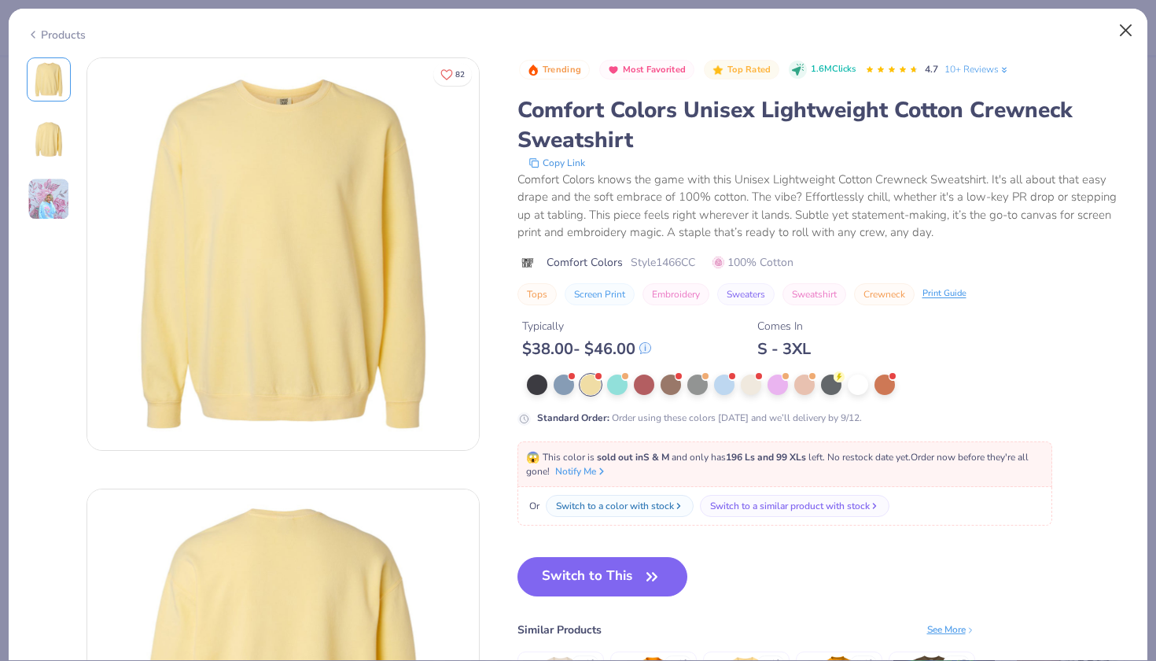
click at [1127, 26] on button "Close" at bounding box center [1126, 31] width 30 height 30
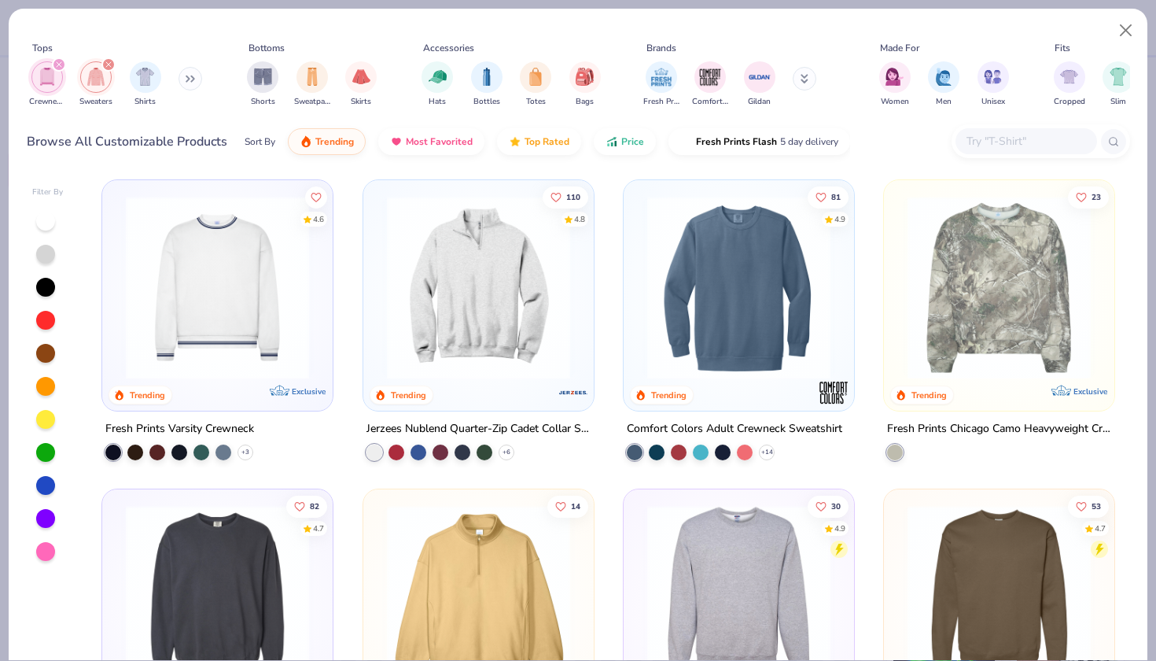
scroll to position [265, 0]
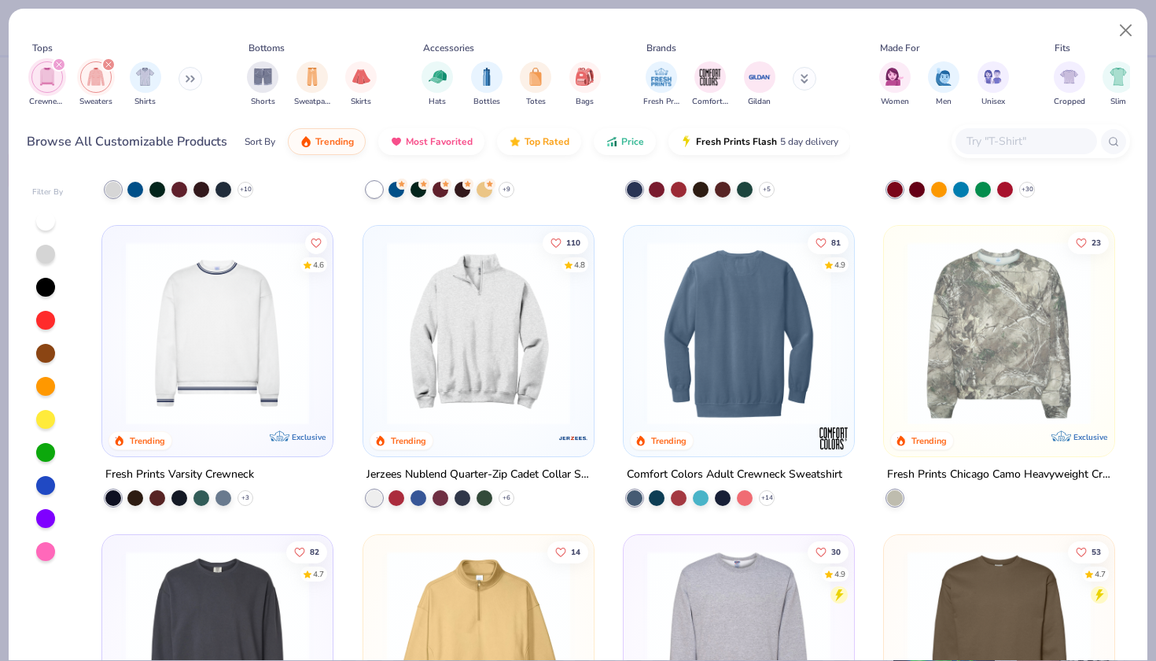
click at [790, 399] on img at bounding box center [738, 332] width 199 height 183
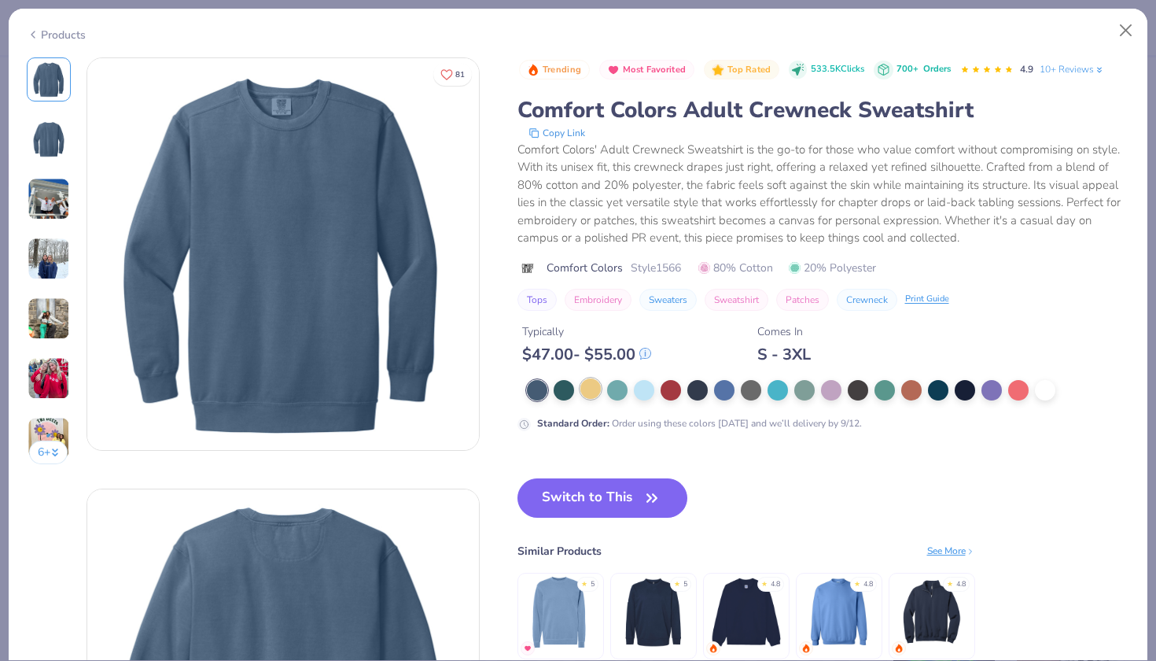
click at [591, 386] on div at bounding box center [590, 388] width 20 height 20
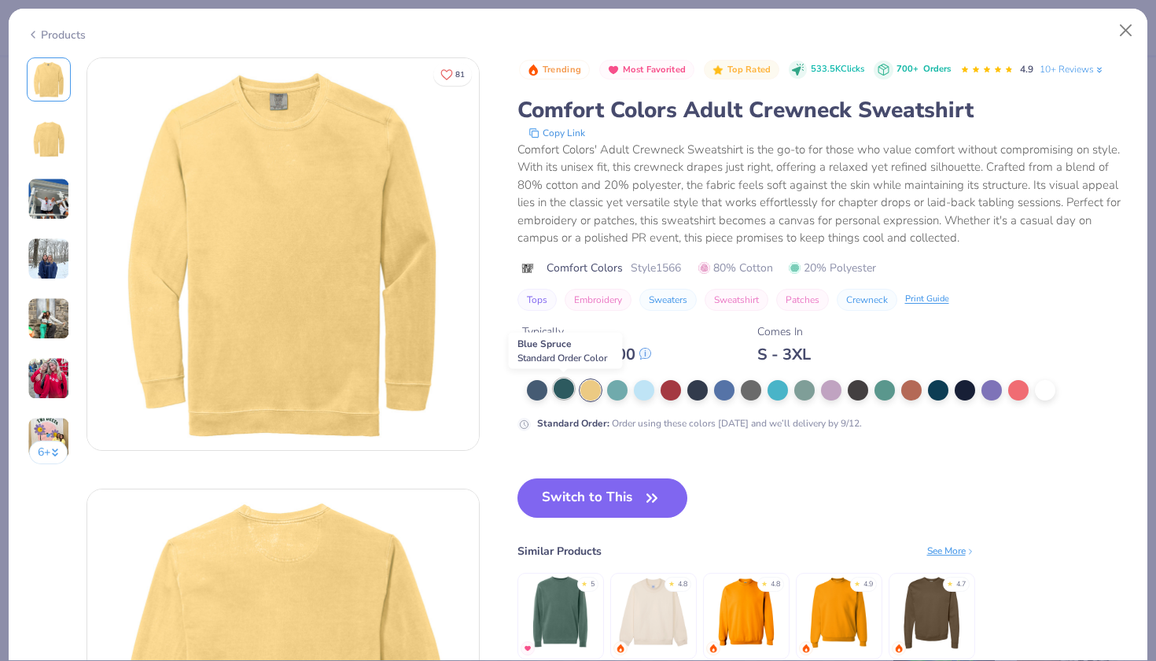
click at [571, 390] on div at bounding box center [564, 388] width 20 height 20
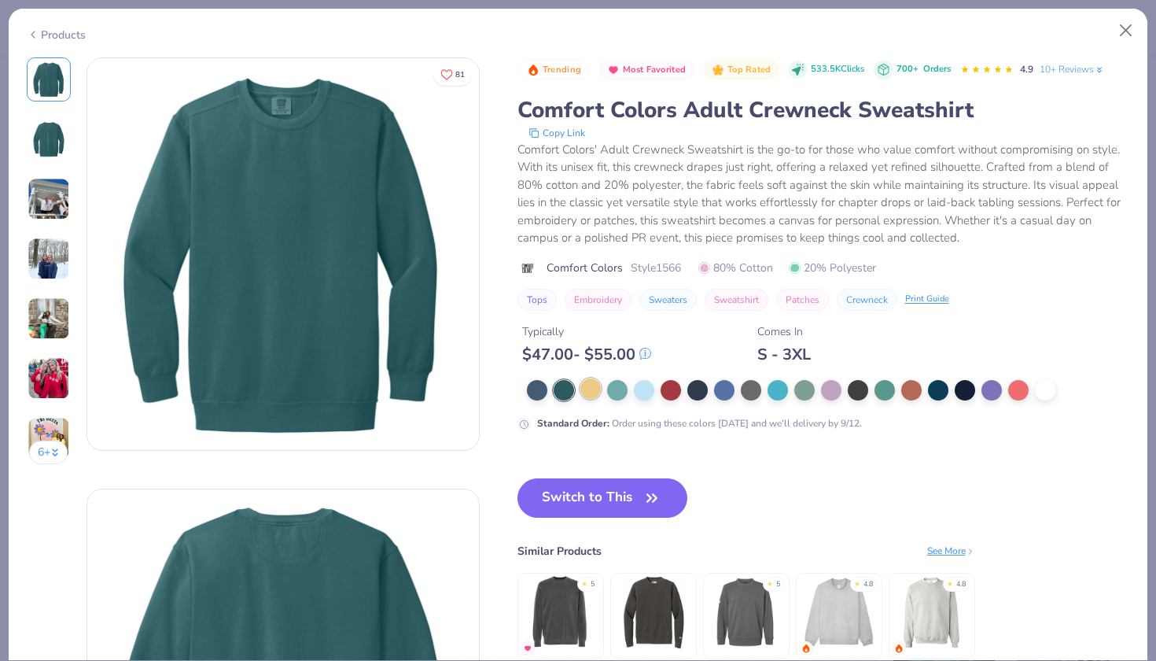
click at [595, 386] on div at bounding box center [590, 388] width 20 height 20
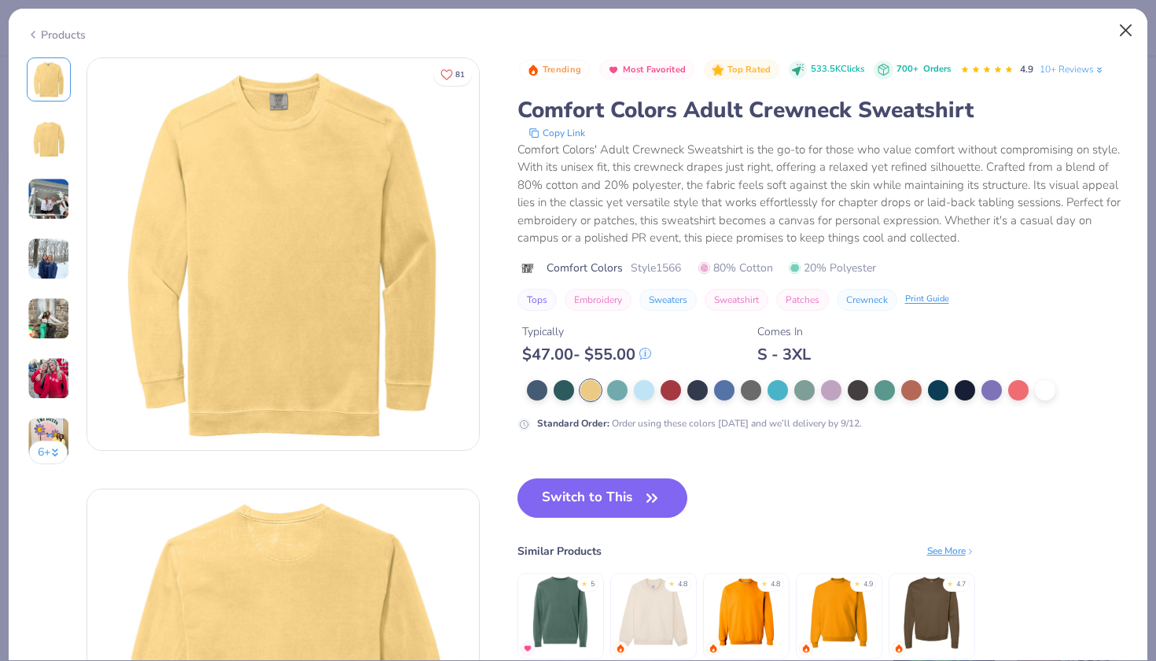
click at [1126, 28] on button "Close" at bounding box center [1126, 31] width 30 height 30
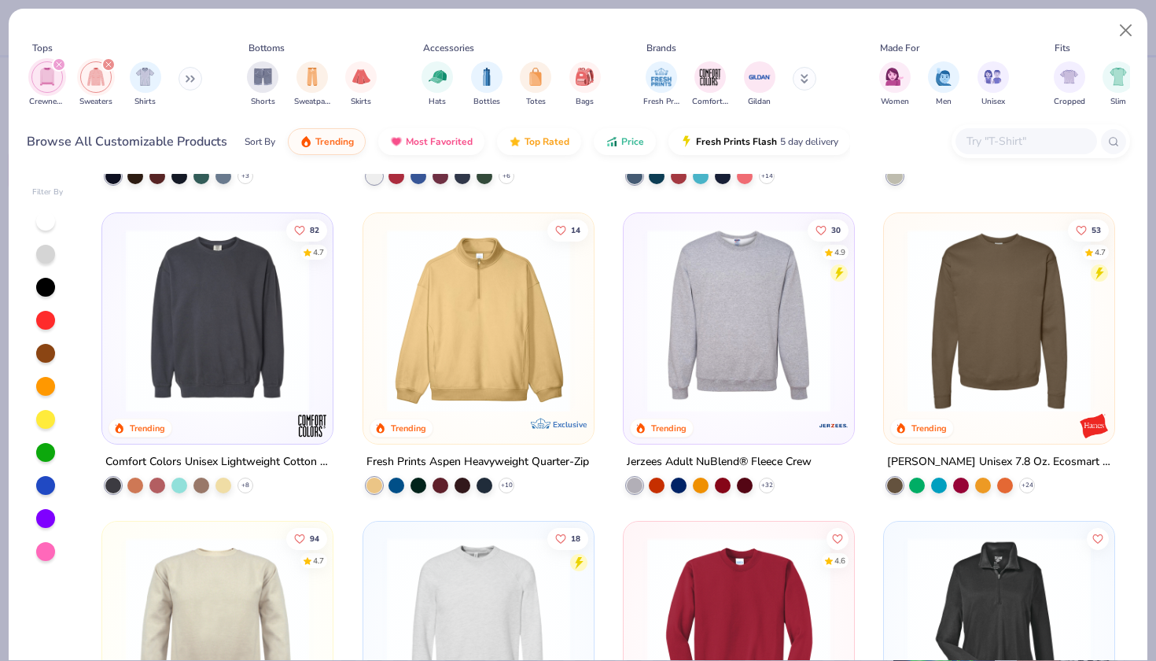
scroll to position [605, 0]
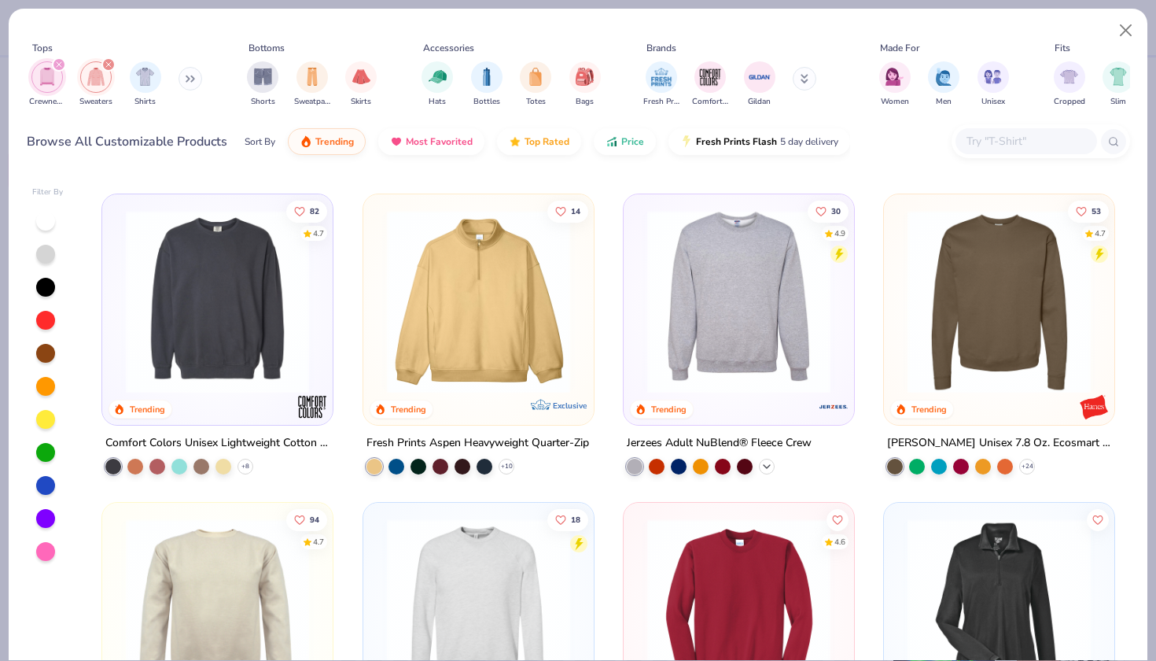
click at [767, 461] on icon at bounding box center [766, 466] width 13 height 13
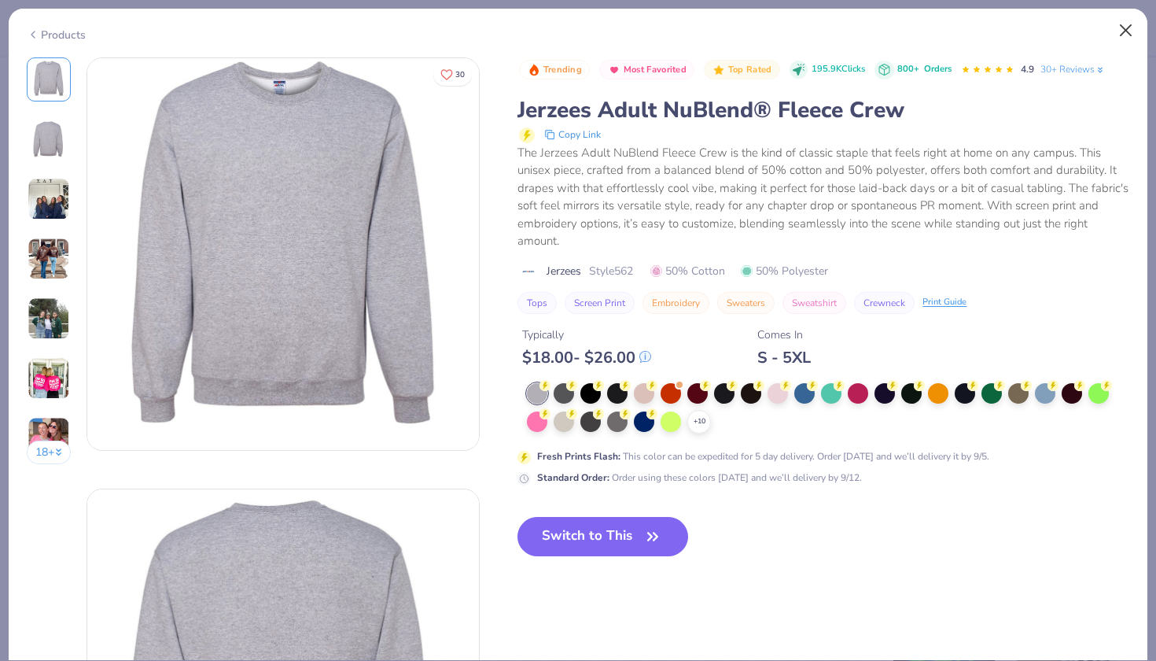
click at [1127, 35] on button "Close" at bounding box center [1126, 31] width 30 height 30
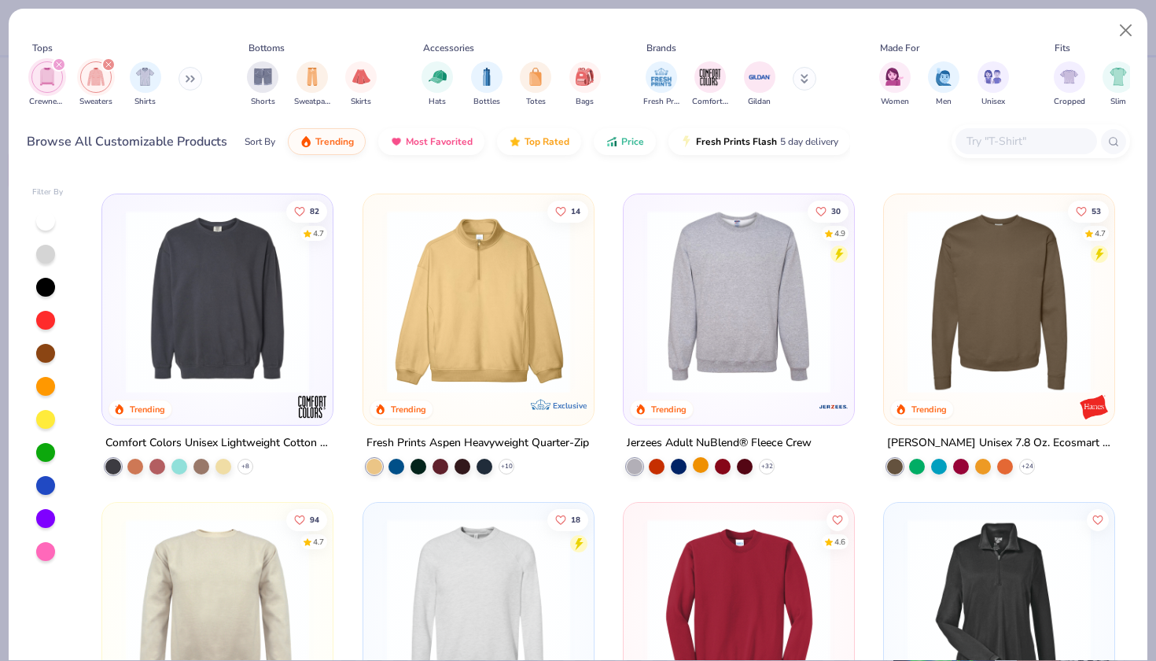
click at [705, 463] on div at bounding box center [701, 465] width 16 height 16
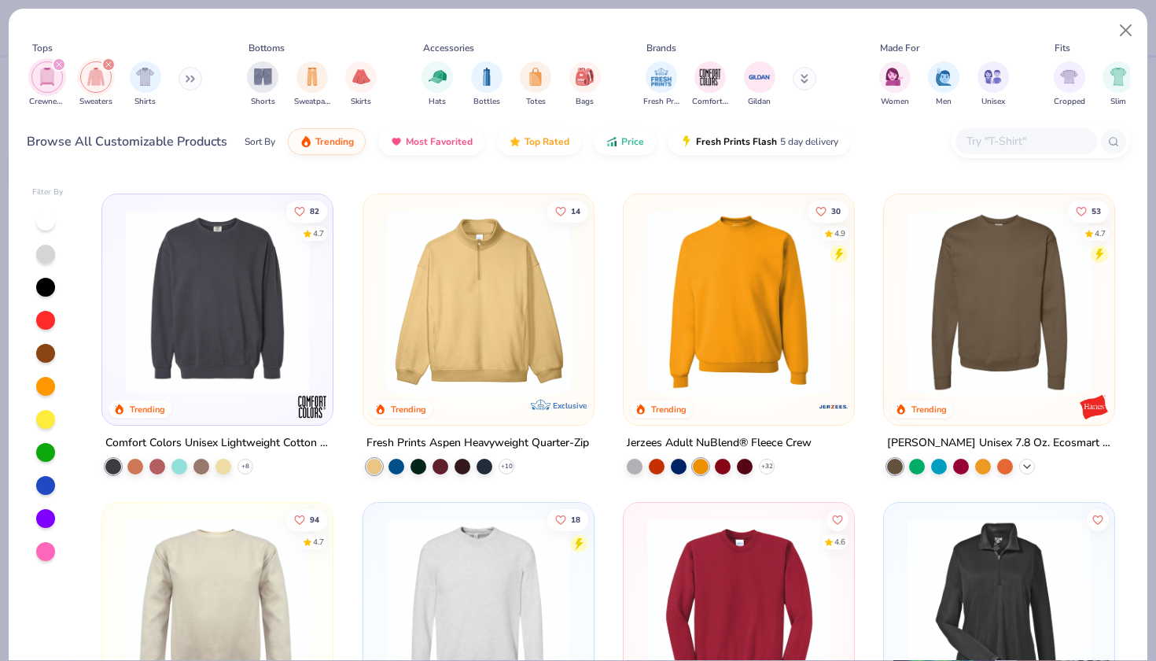
click at [1032, 464] on icon at bounding box center [1027, 466] width 13 height 13
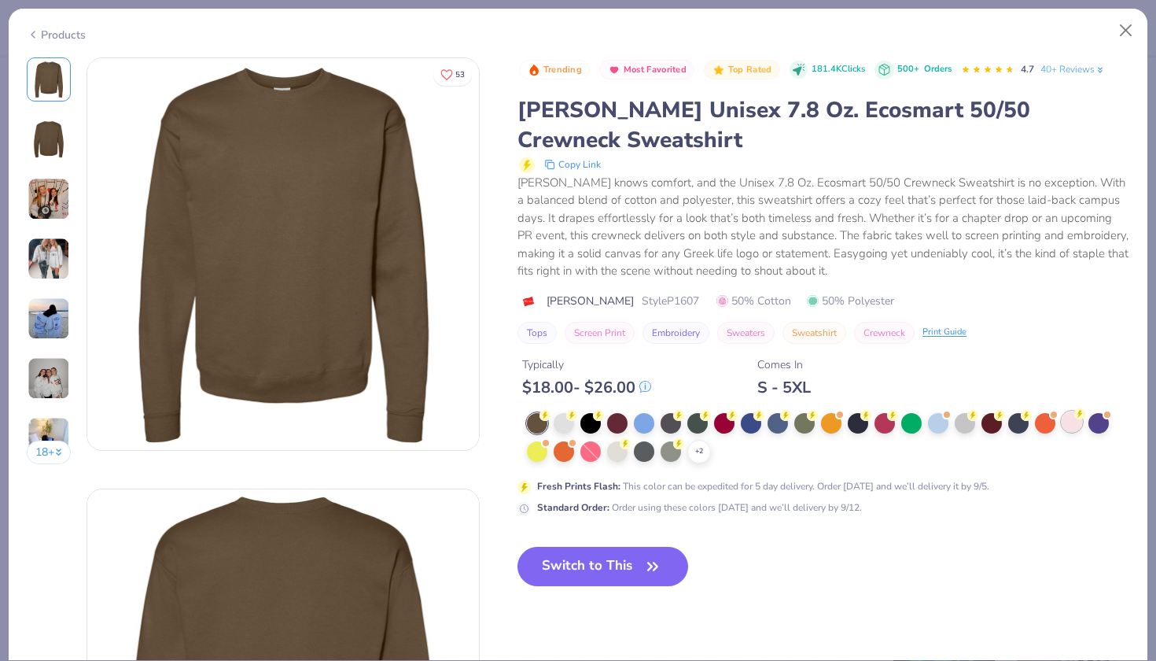
click at [1073, 419] on div at bounding box center [1072, 421] width 20 height 20
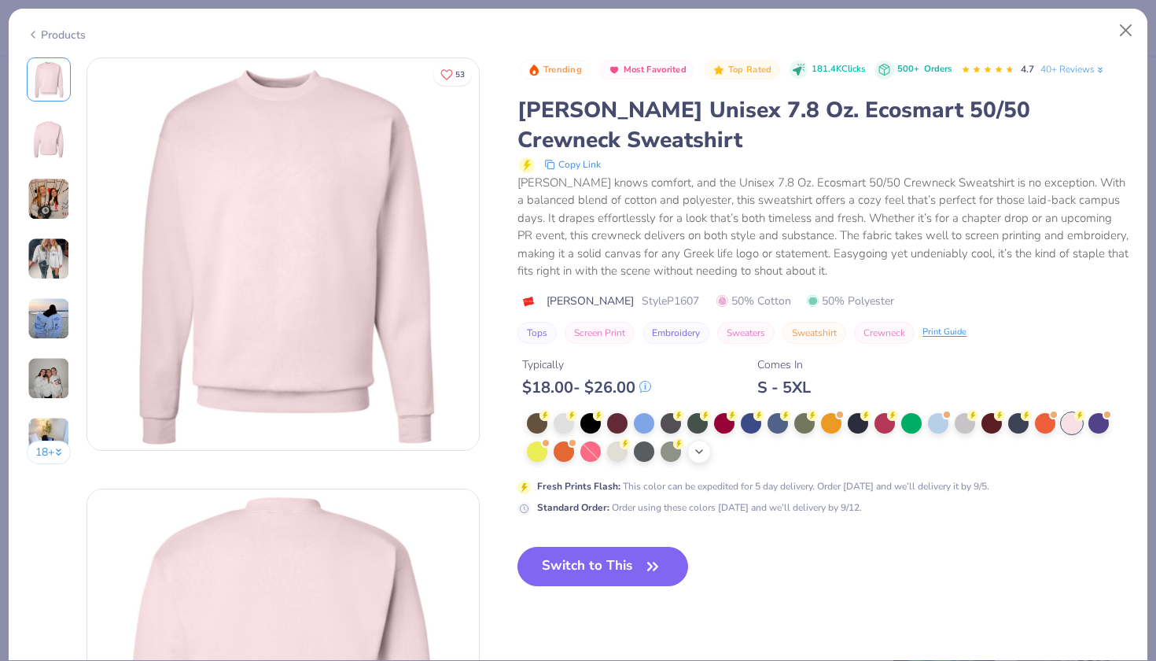
click at [696, 456] on div "+ 2" at bounding box center [699, 452] width 24 height 24
click at [1116, 30] on button "Close" at bounding box center [1126, 31] width 30 height 30
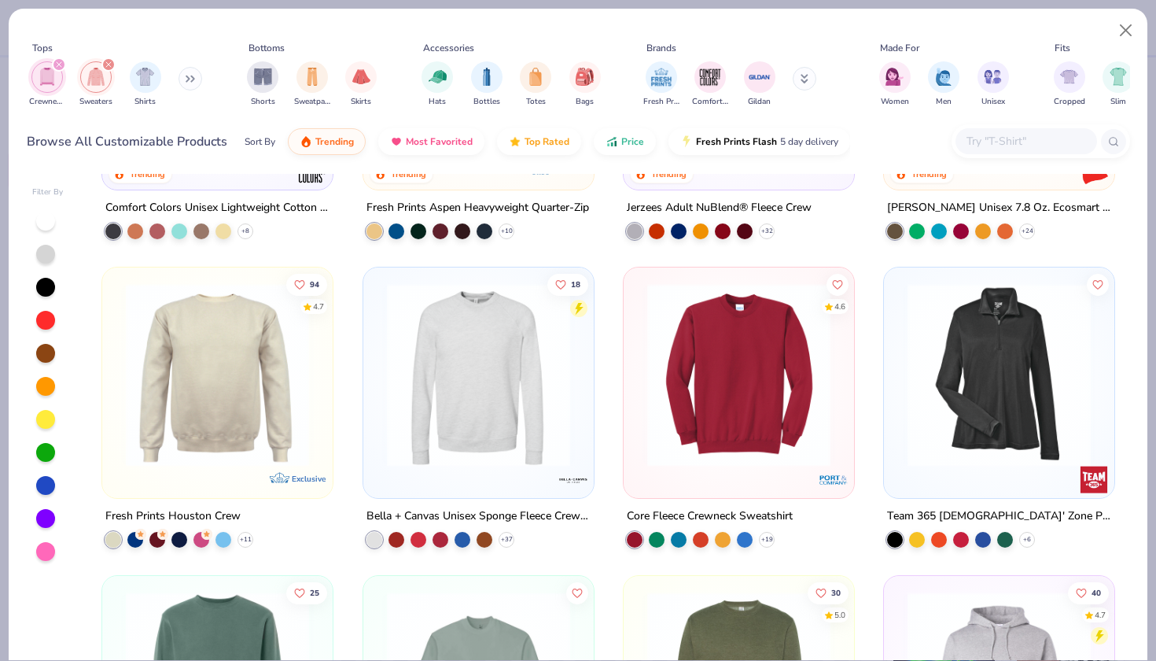
scroll to position [841, 0]
click at [508, 535] on icon at bounding box center [506, 538] width 13 height 13
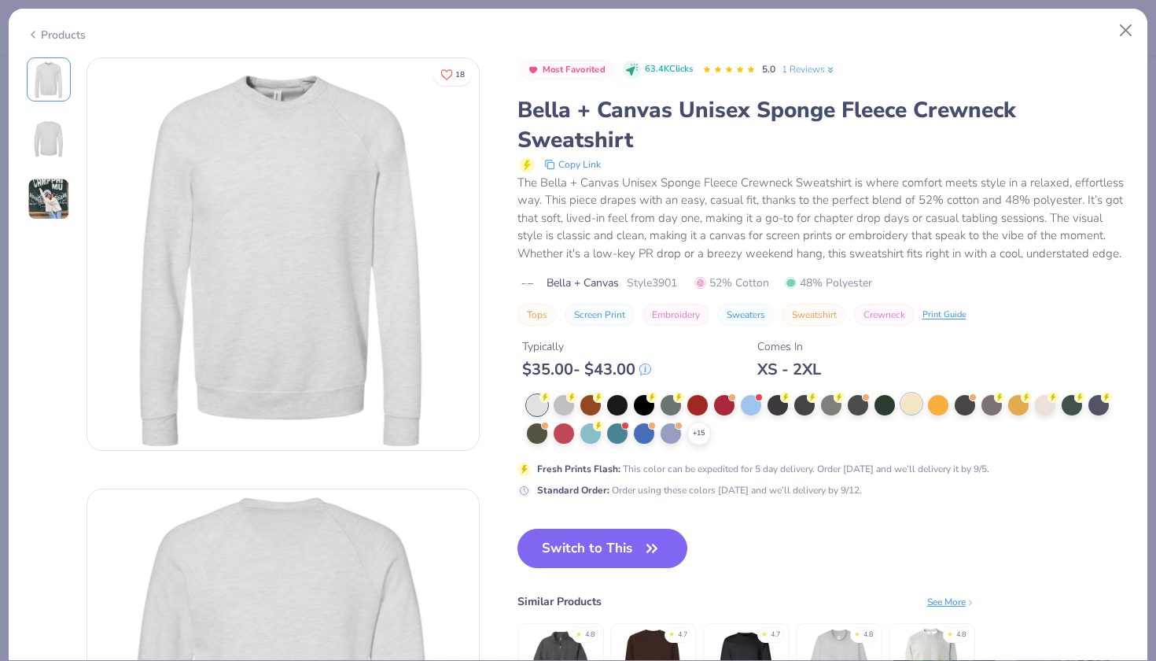
click at [914, 402] on div at bounding box center [911, 403] width 20 height 20
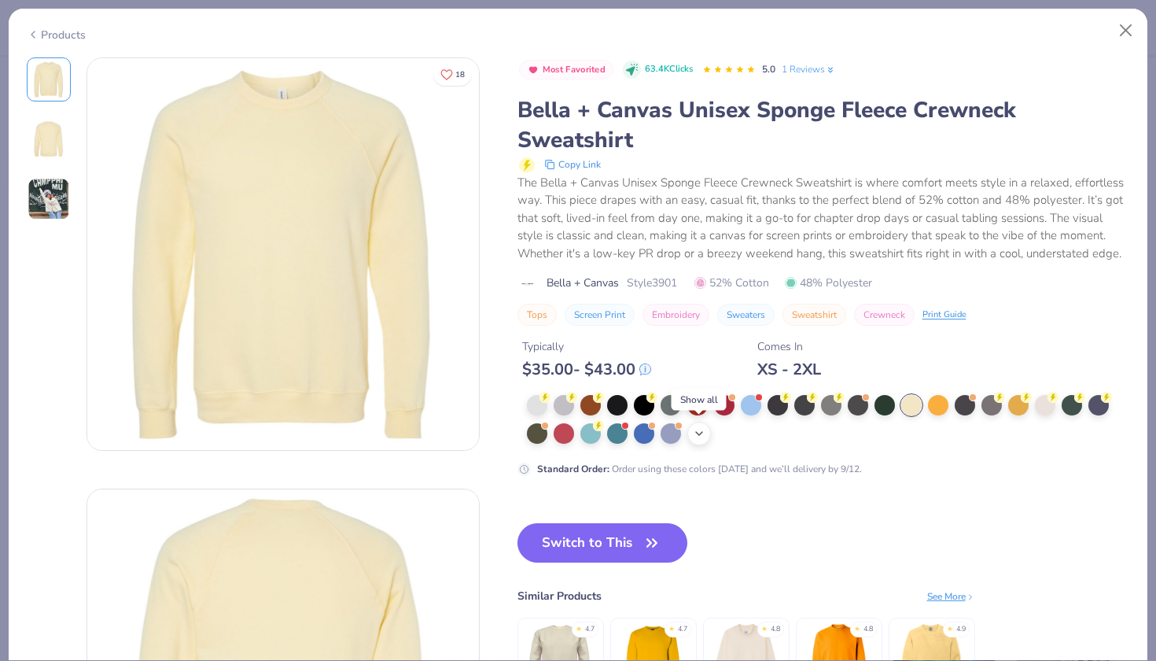
click at [693, 437] on icon at bounding box center [699, 433] width 13 height 13
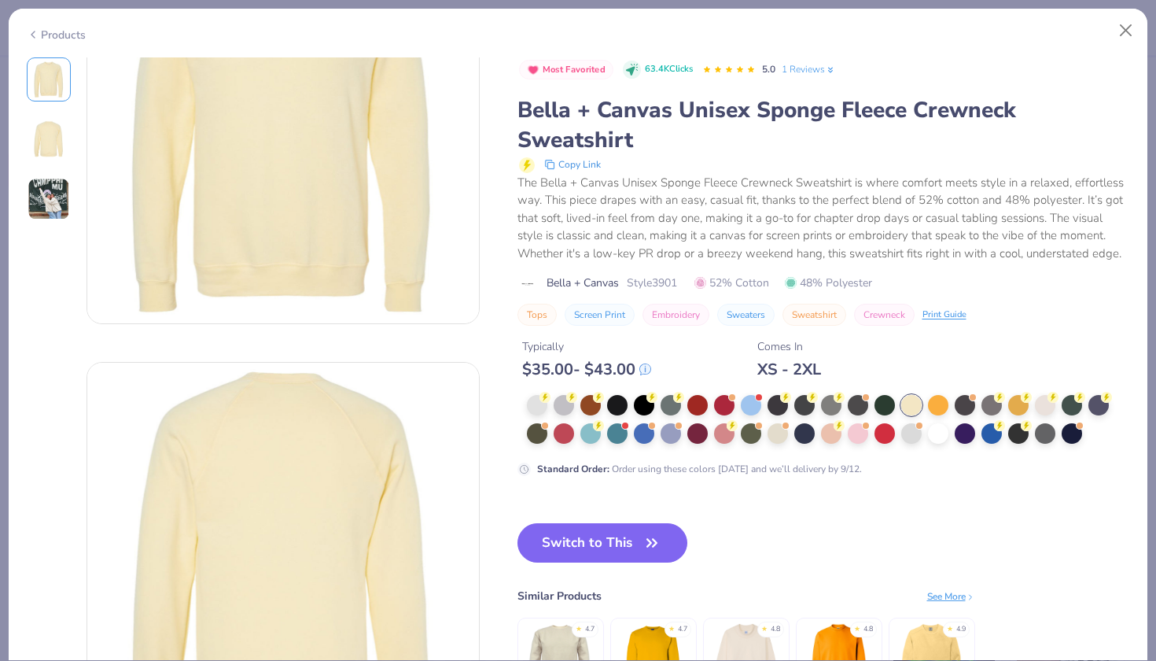
scroll to position [53, 0]
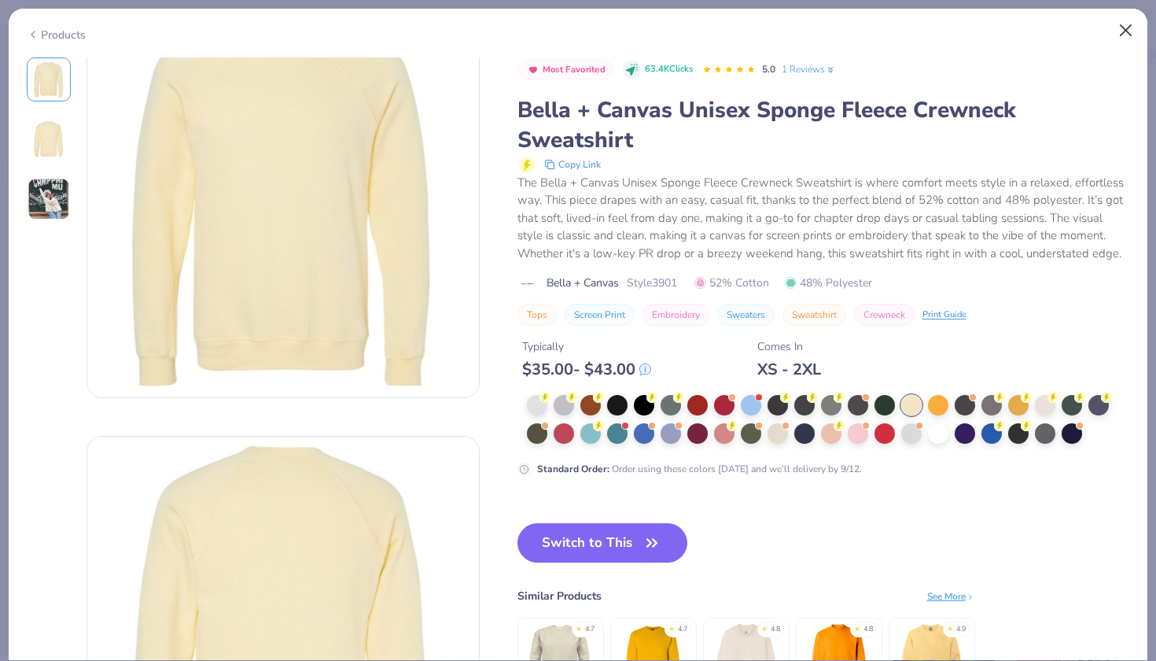
click at [1127, 31] on button "Close" at bounding box center [1126, 31] width 30 height 30
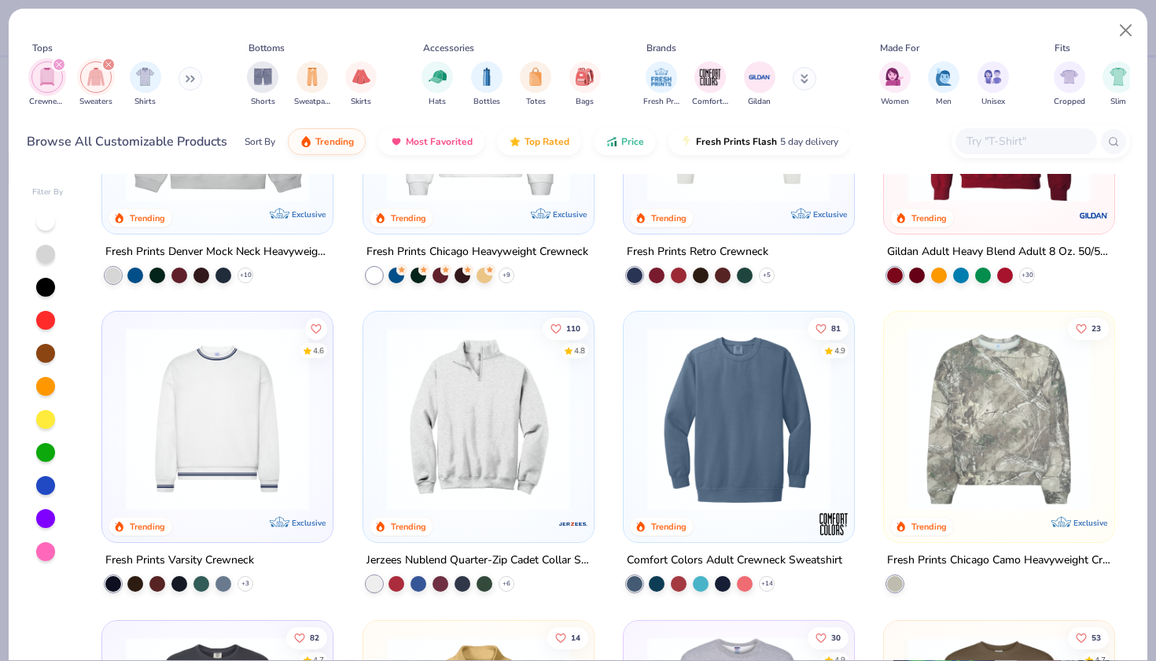
scroll to position [178, 0]
click at [1029, 268] on div "+ 30" at bounding box center [1027, 276] width 16 height 16
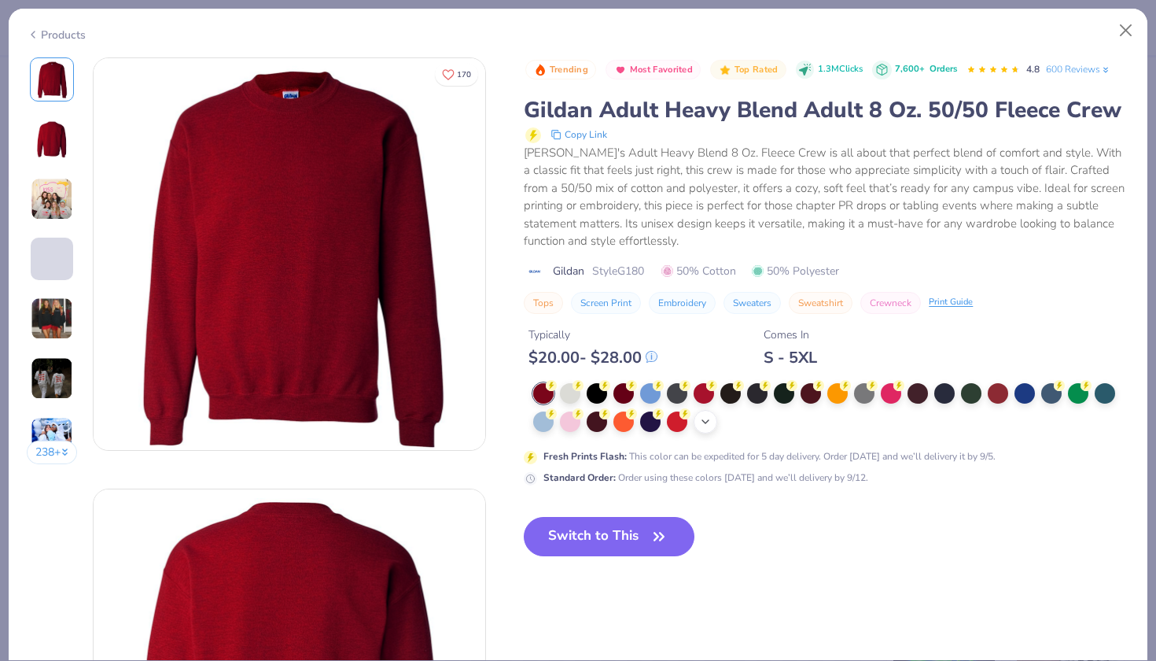
click at [700, 425] on div "+ 8" at bounding box center [706, 422] width 24 height 24
click at [1125, 38] on button "Close" at bounding box center [1126, 31] width 30 height 30
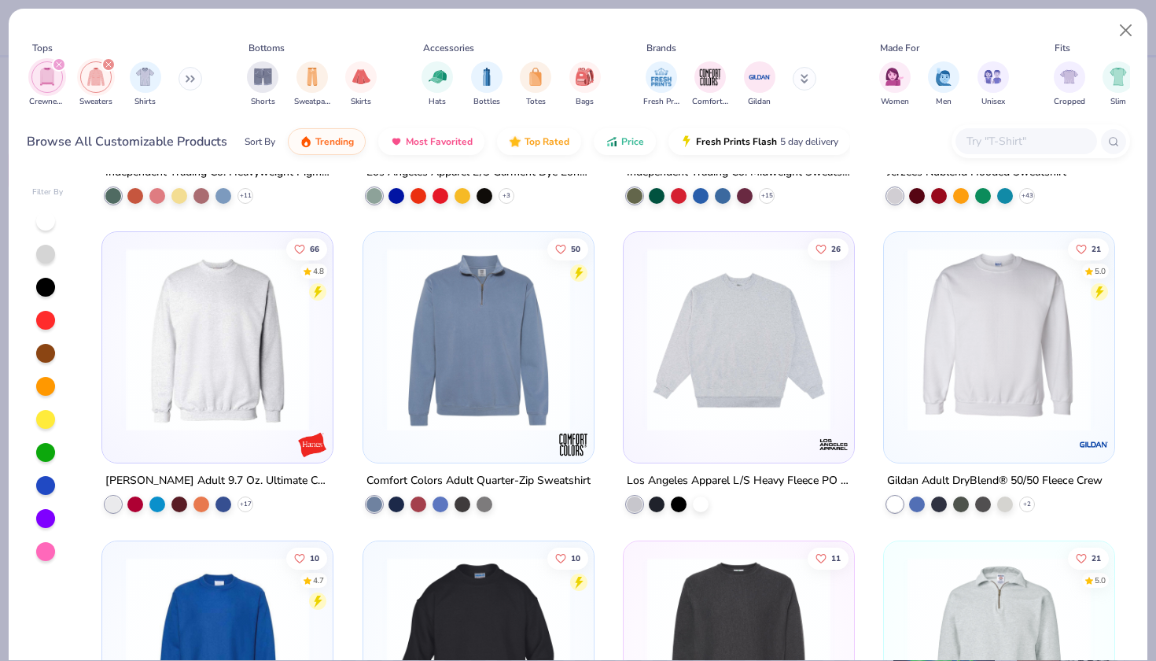
scroll to position [1494, 0]
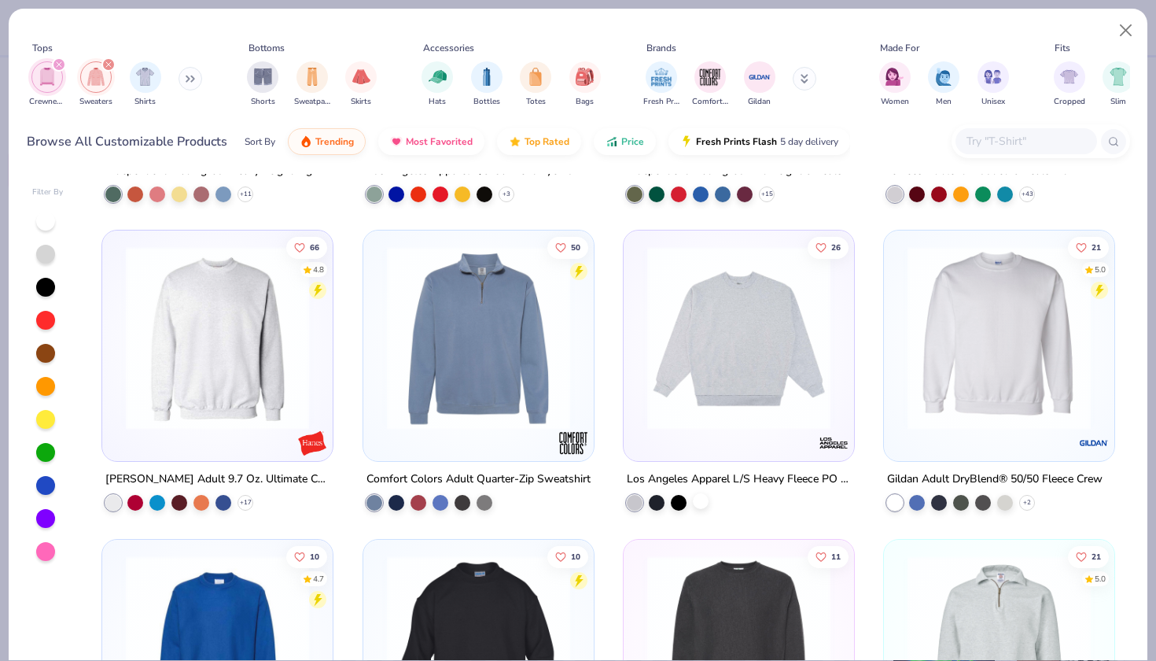
click at [701, 497] on div at bounding box center [701, 501] width 16 height 16
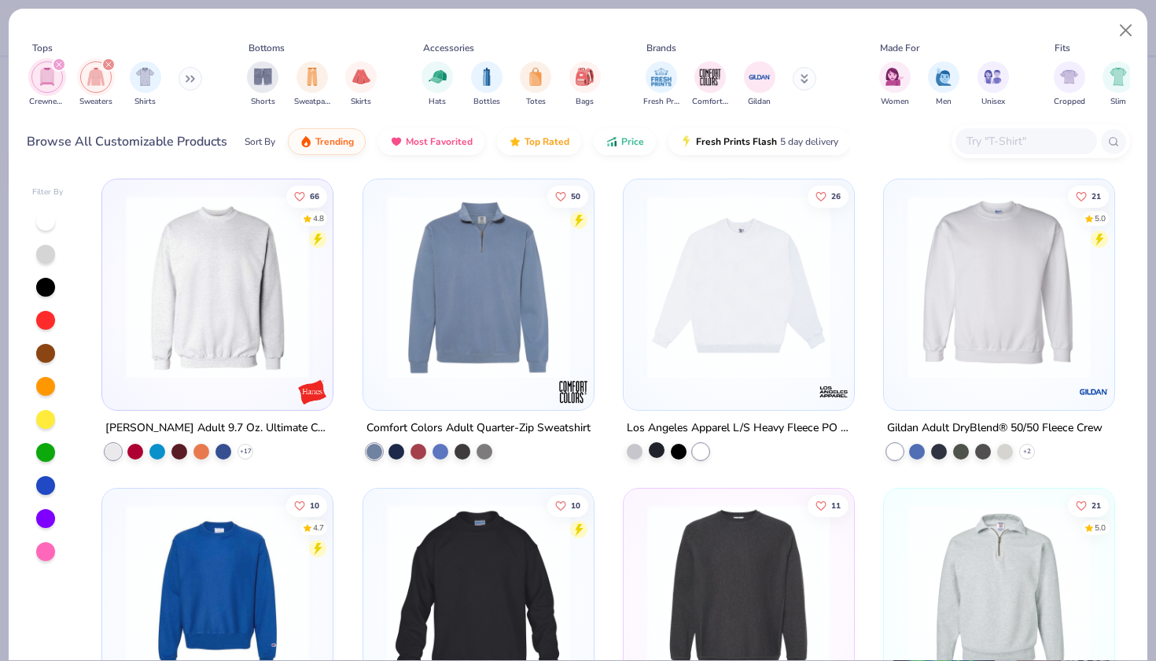
scroll to position [1547, 0]
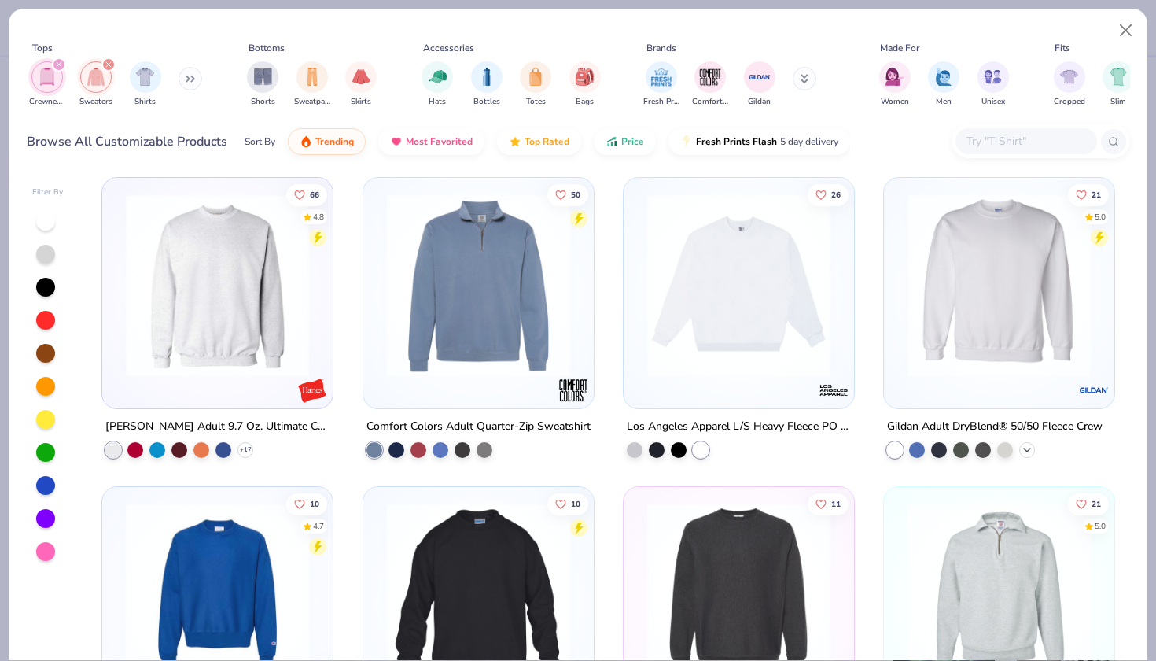
click at [1024, 448] on icon at bounding box center [1027, 449] width 13 height 13
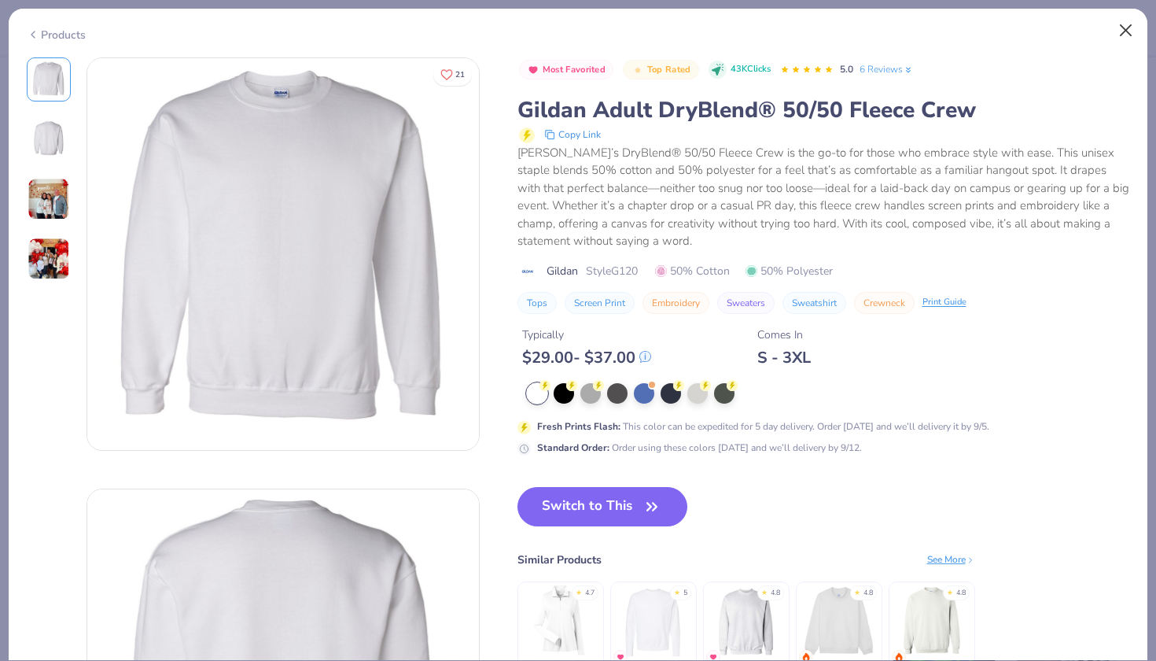
click at [1127, 33] on button "Close" at bounding box center [1126, 31] width 30 height 30
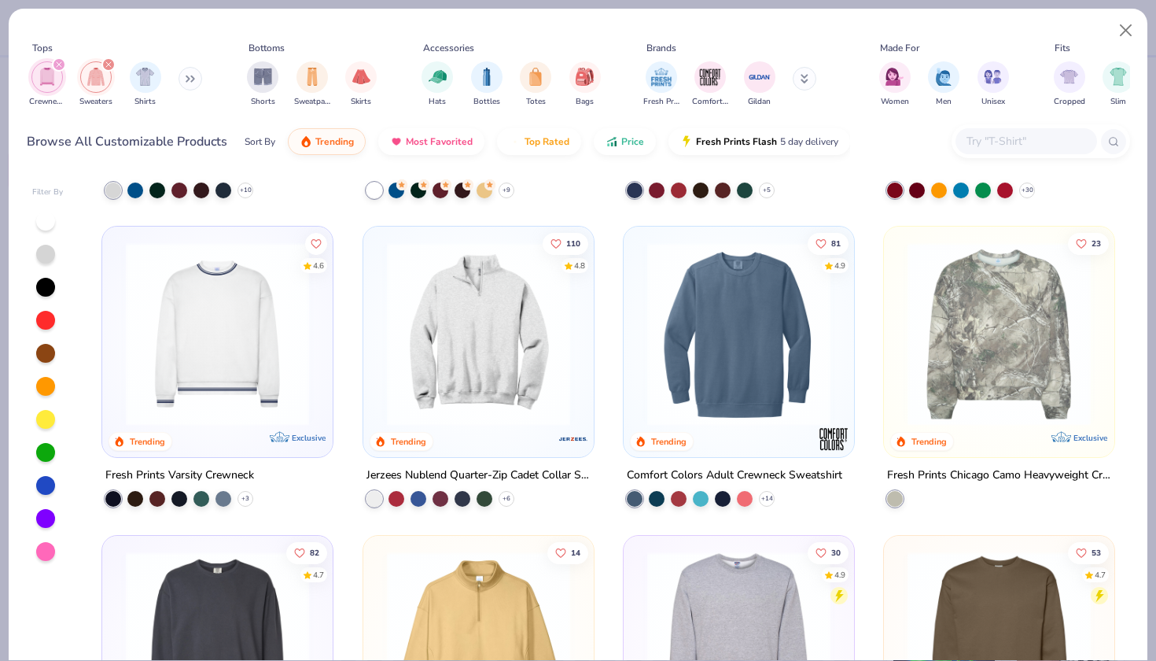
scroll to position [267, 0]
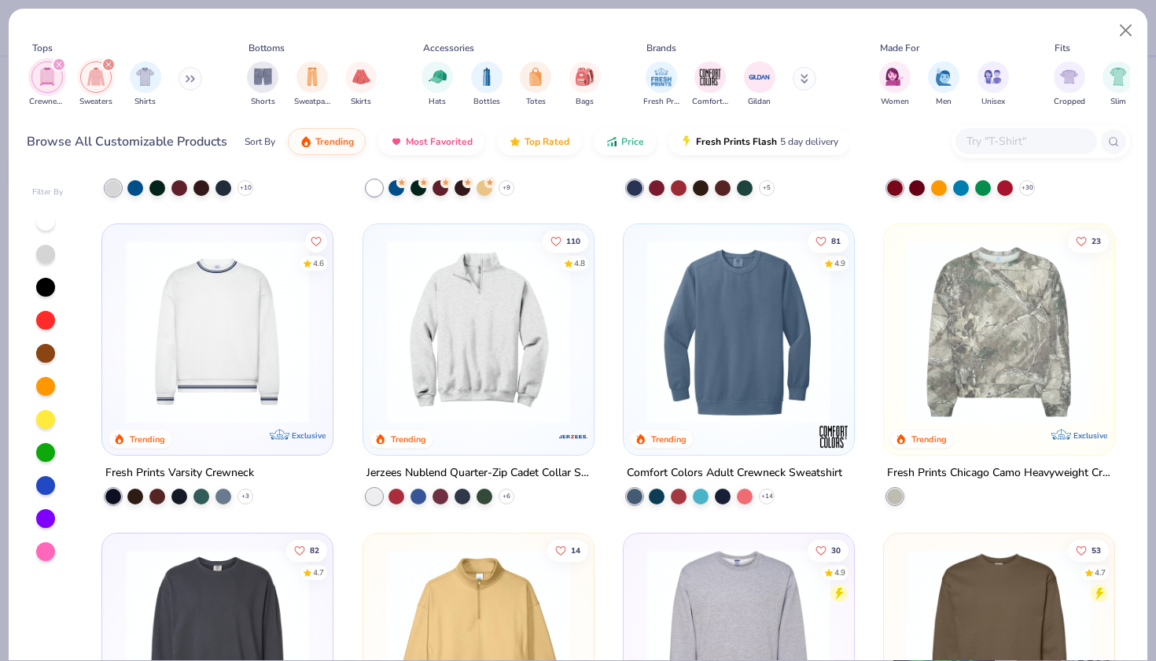
click at [727, 382] on img at bounding box center [738, 331] width 199 height 183
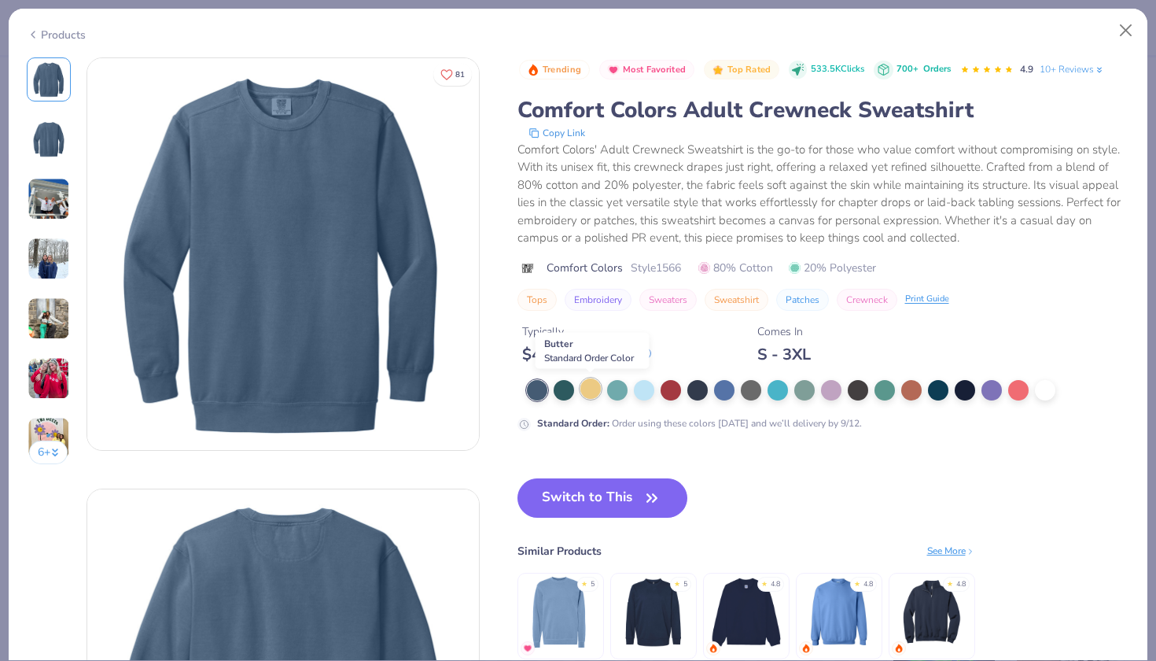
click at [591, 392] on div at bounding box center [590, 388] width 20 height 20
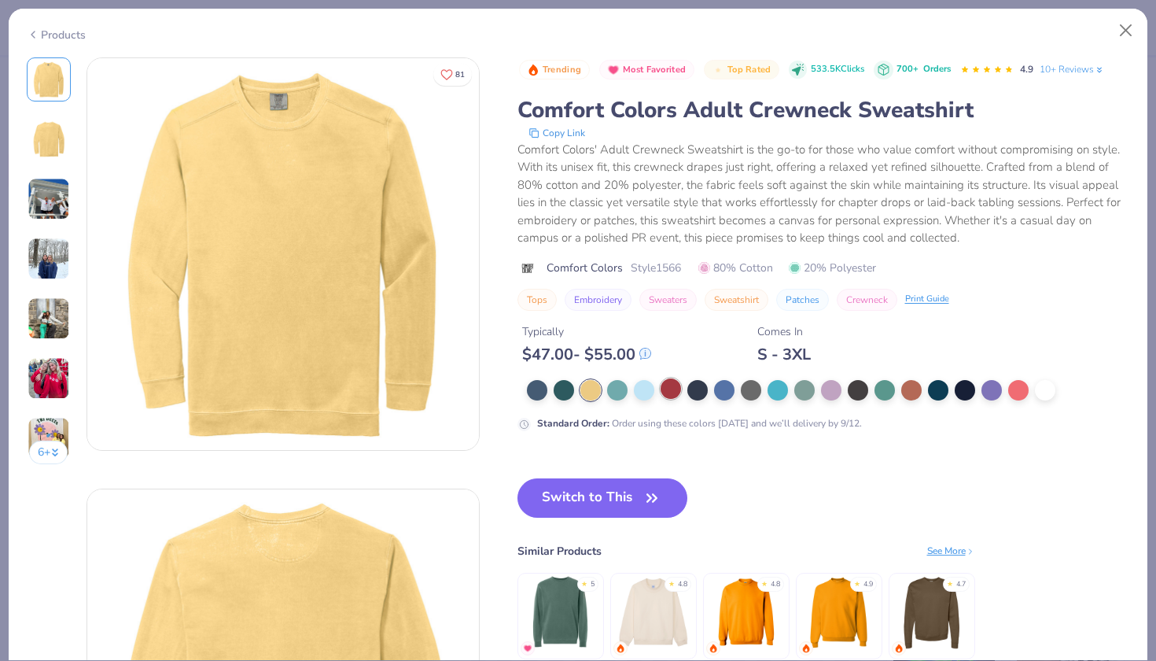
click at [663, 395] on div at bounding box center [671, 388] width 20 height 20
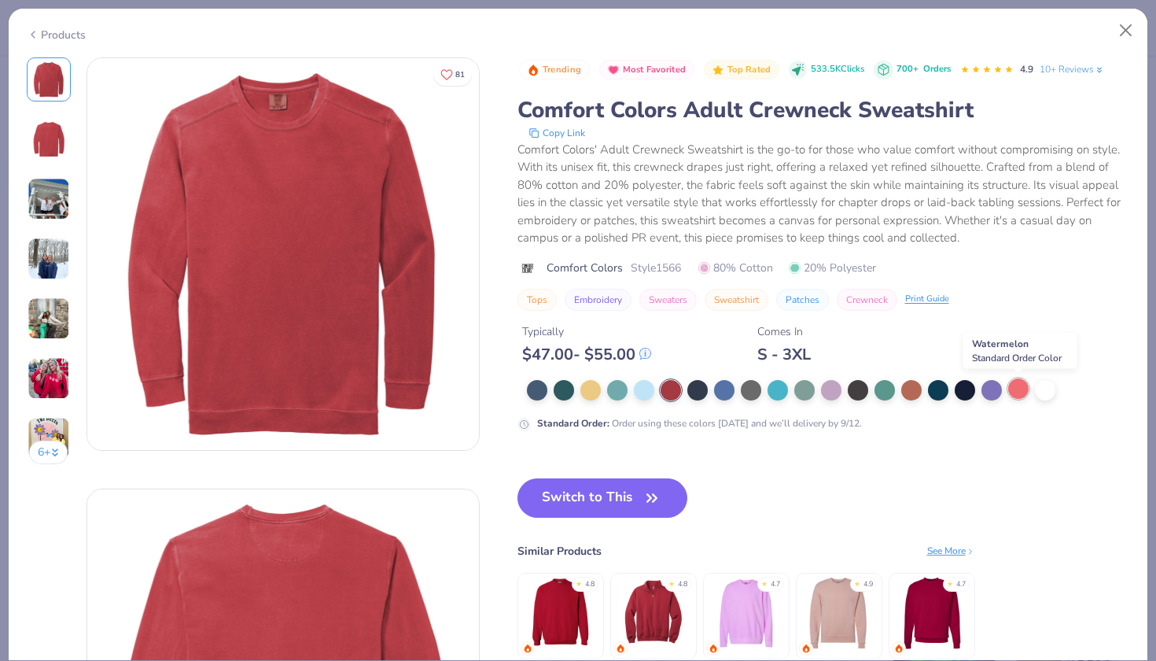
click at [1013, 391] on div at bounding box center [1018, 388] width 20 height 20
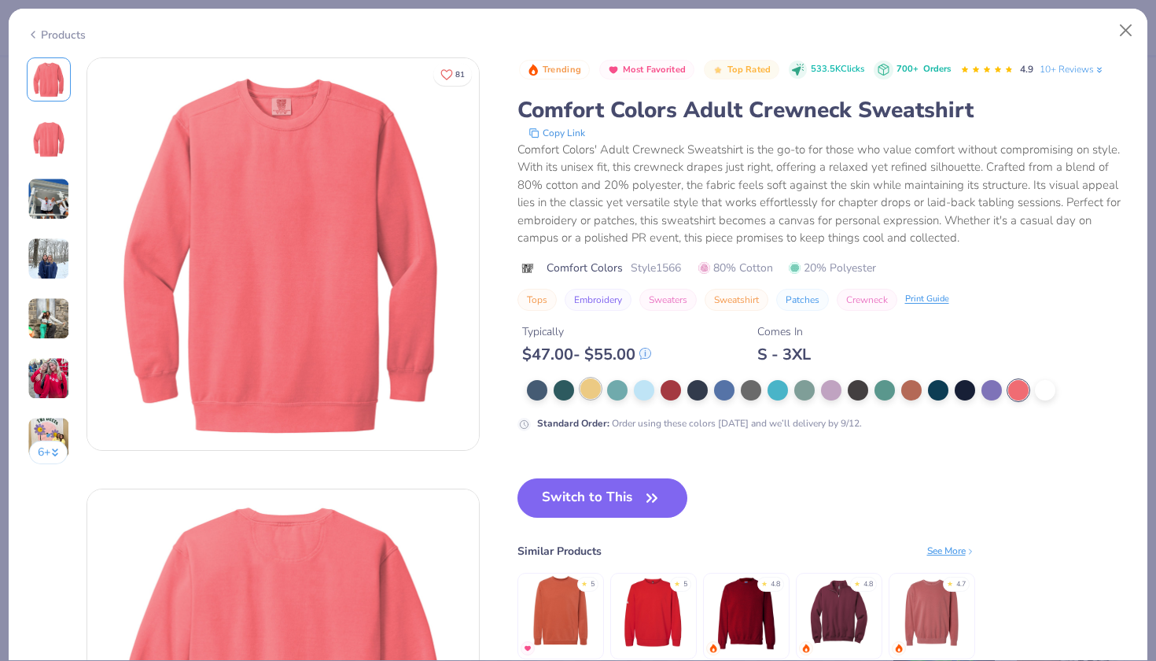
click at [591, 388] on div at bounding box center [590, 388] width 20 height 20
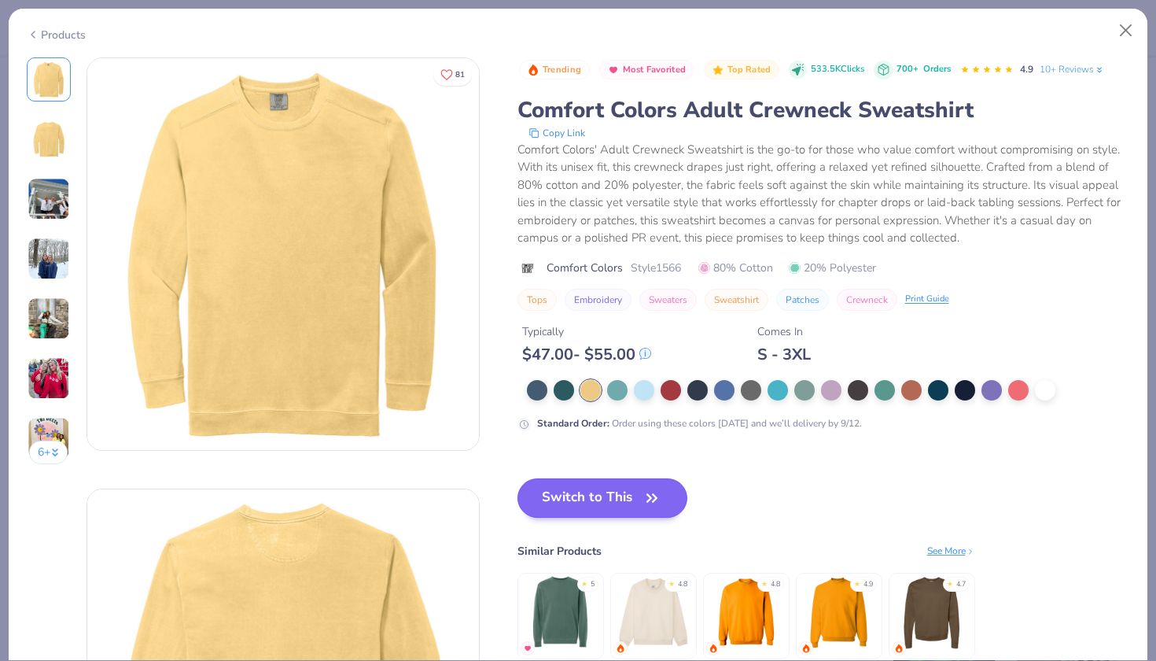
click at [629, 510] on button "Switch to This" at bounding box center [602, 497] width 171 height 39
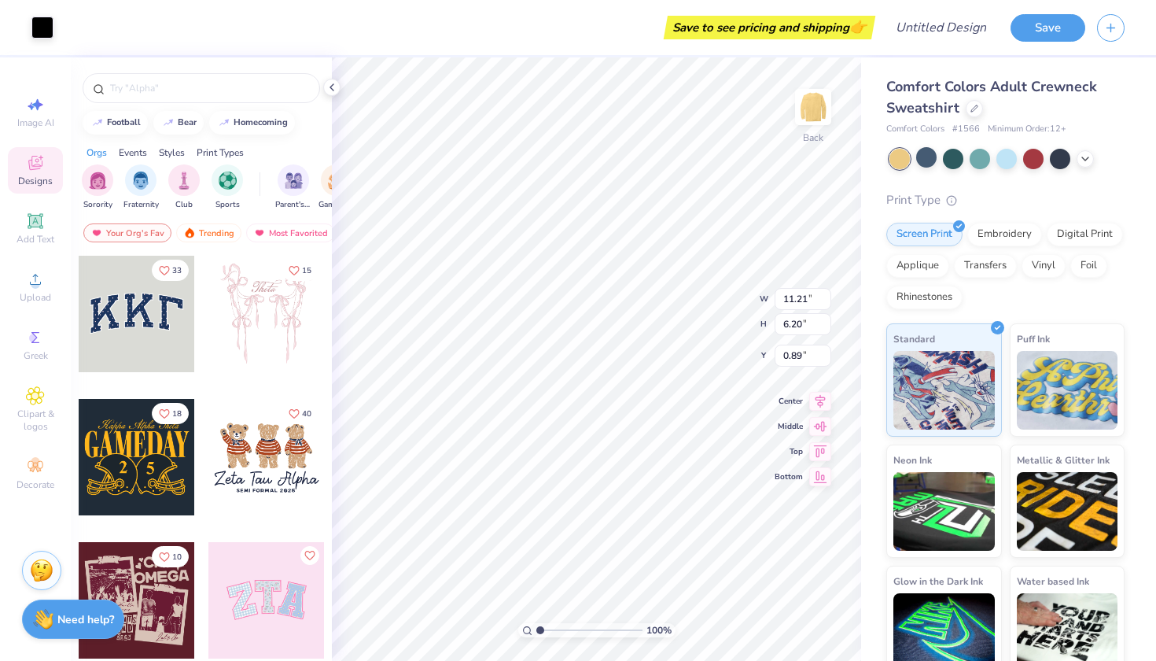
type input "0.50"
type input "3.00"
type input "6.80"
type input "2.52"
click at [1009, 154] on div at bounding box center [1006, 157] width 20 height 20
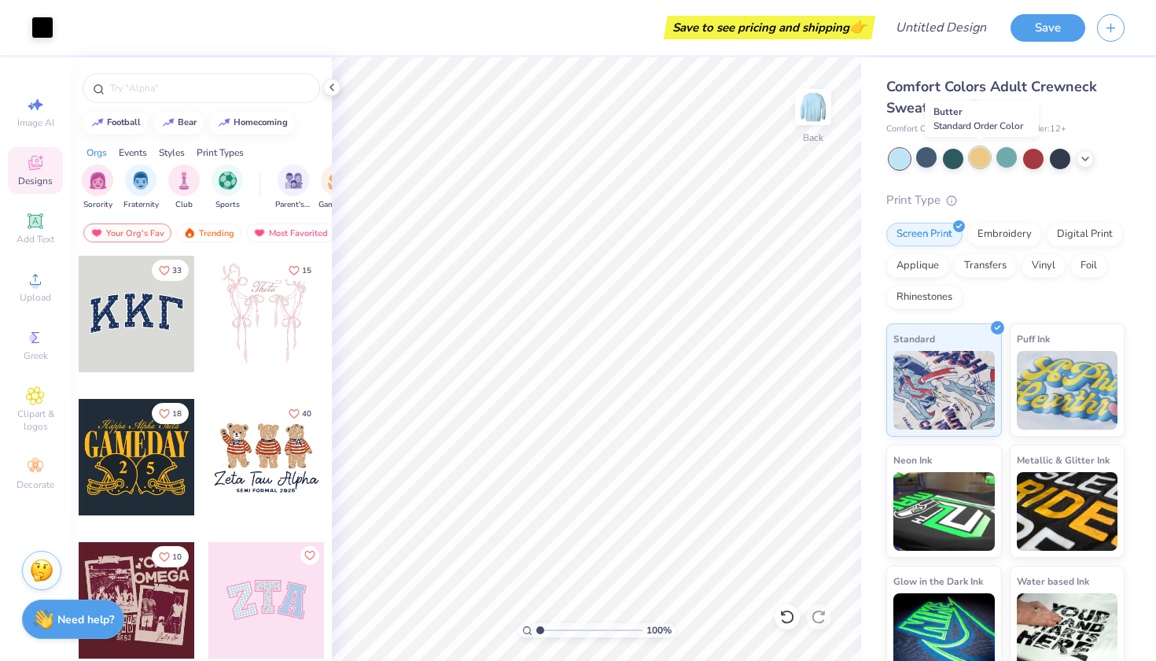
click at [973, 165] on div at bounding box center [980, 157] width 20 height 20
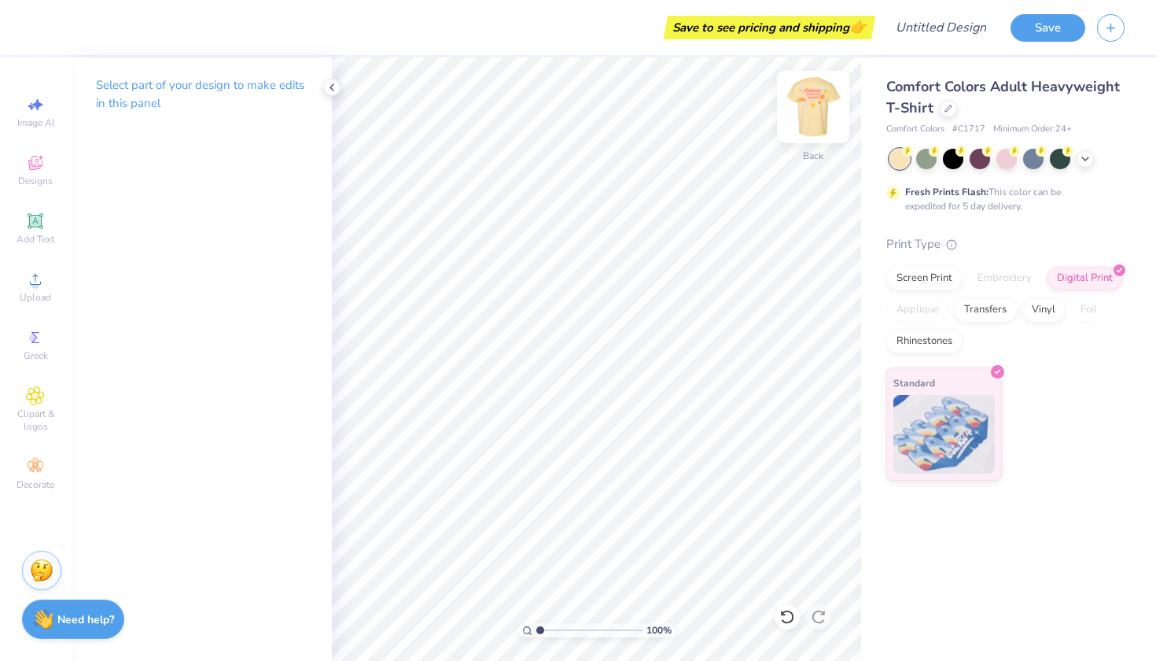
click at [815, 104] on img at bounding box center [813, 106] width 63 height 63
click at [129, 33] on div at bounding box center [127, 26] width 22 height 22
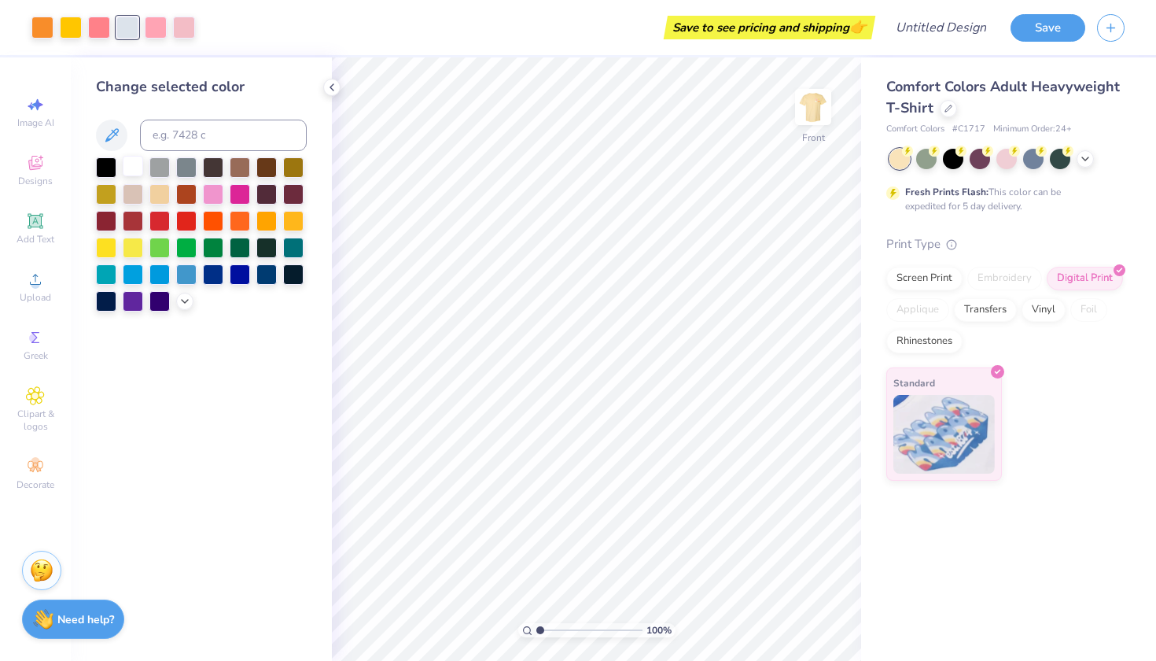
click at [127, 166] on div at bounding box center [133, 166] width 20 height 20
click at [417, 35] on div "Save to see pricing and shipping 👉" at bounding box center [539, 27] width 664 height 55
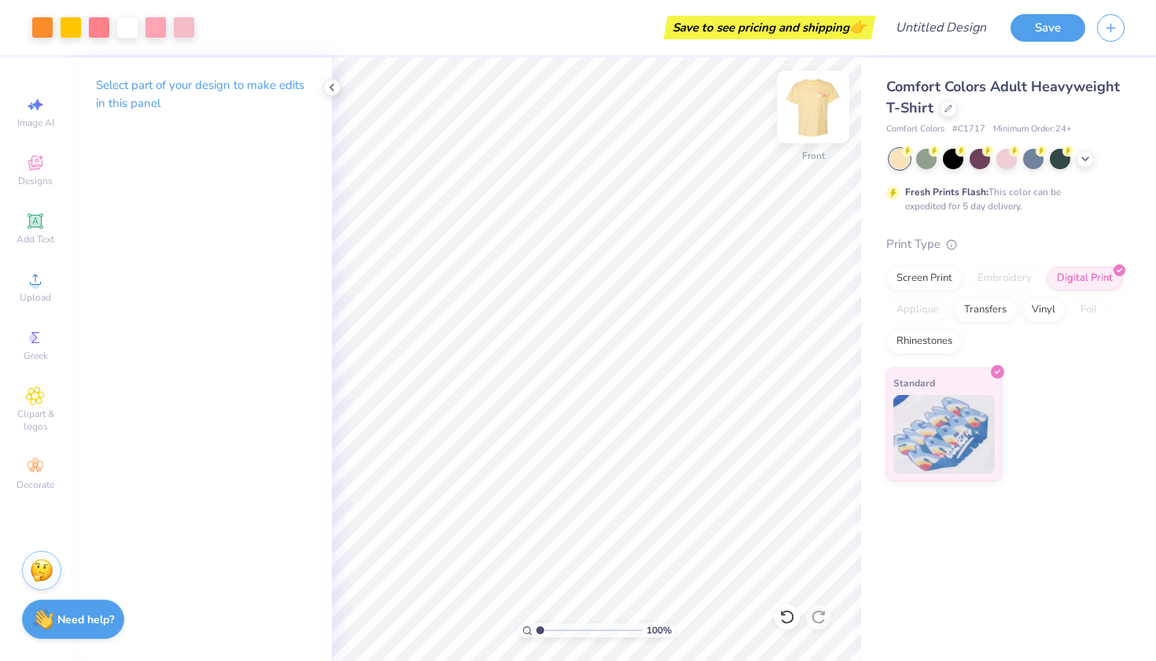
click at [800, 107] on img at bounding box center [813, 106] width 63 height 63
click at [822, 112] on img at bounding box center [813, 106] width 63 height 63
click at [810, 105] on img at bounding box center [813, 106] width 63 height 63
click at [329, 87] on icon at bounding box center [332, 87] width 13 height 13
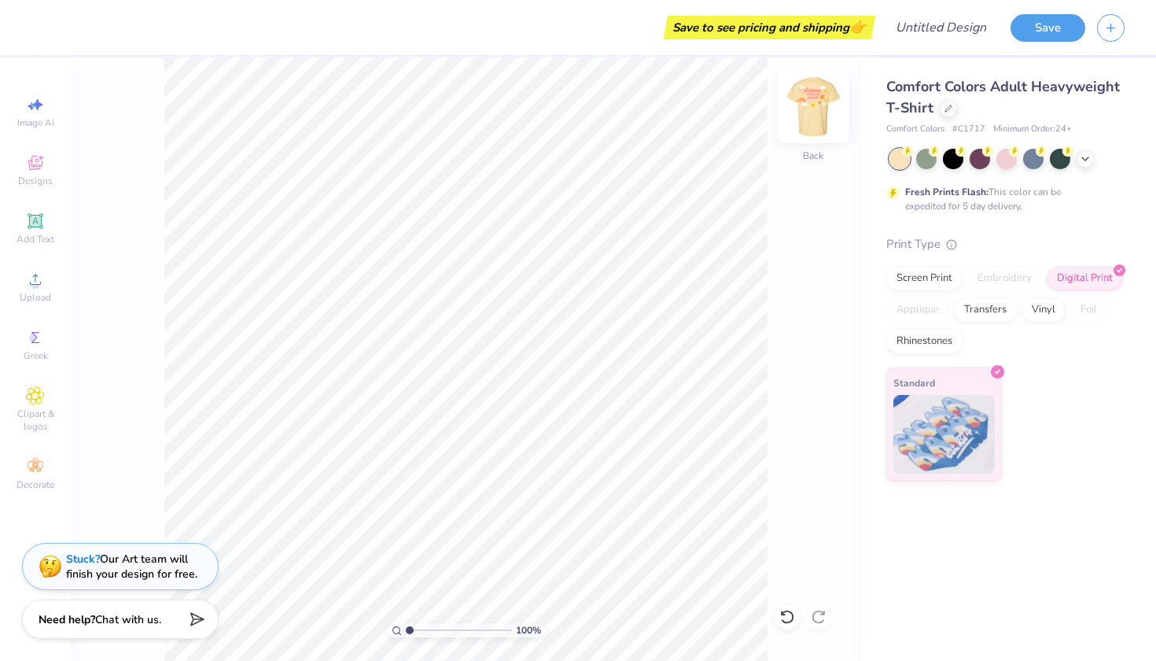
click at [811, 126] on img at bounding box center [813, 106] width 63 height 63
click at [830, 98] on div at bounding box center [813, 107] width 72 height 72
